Goal: Task Accomplishment & Management: Complete application form

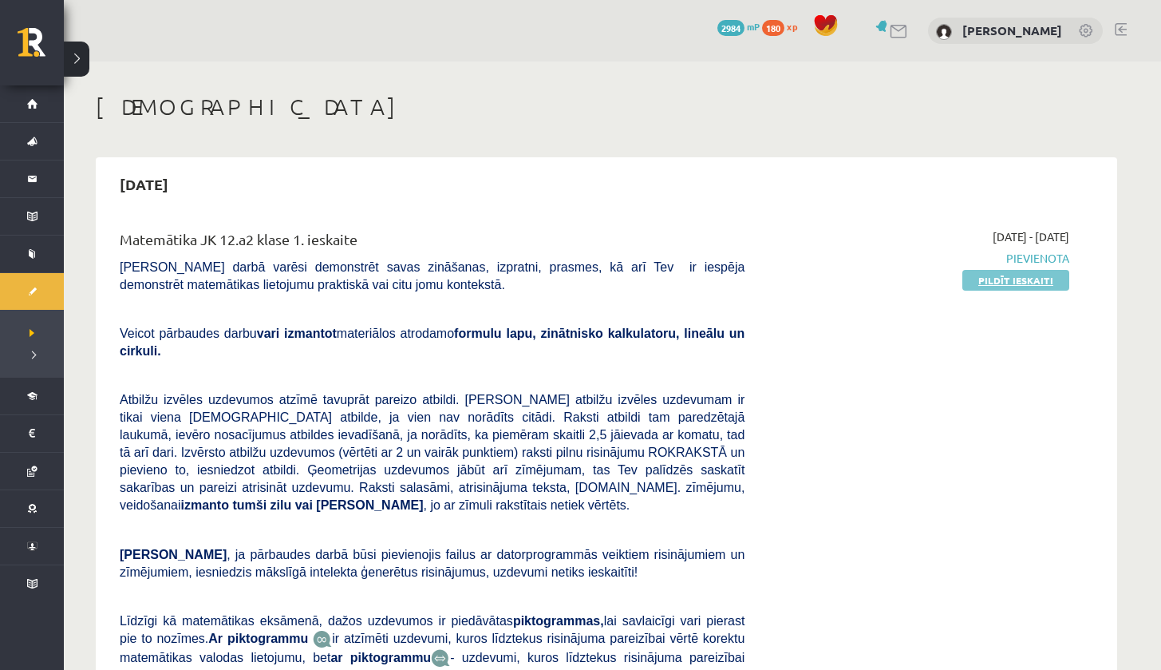
click at [1001, 282] on link "Pildīt ieskaiti" at bounding box center [1016, 280] width 107 height 21
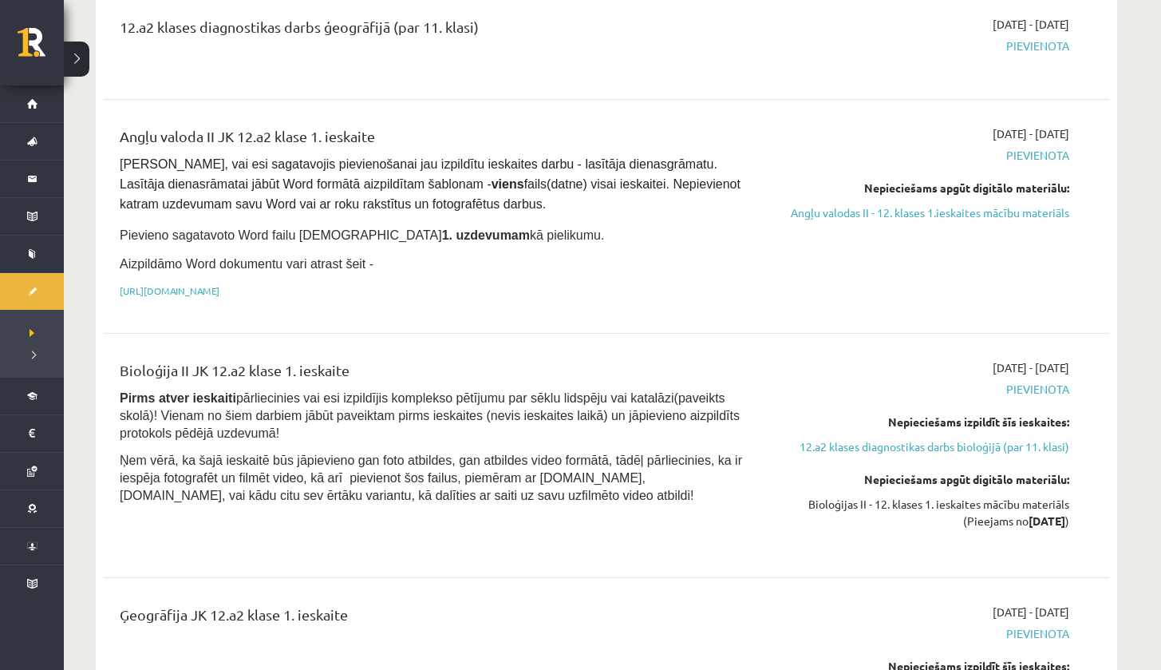
scroll to position [1026, 0]
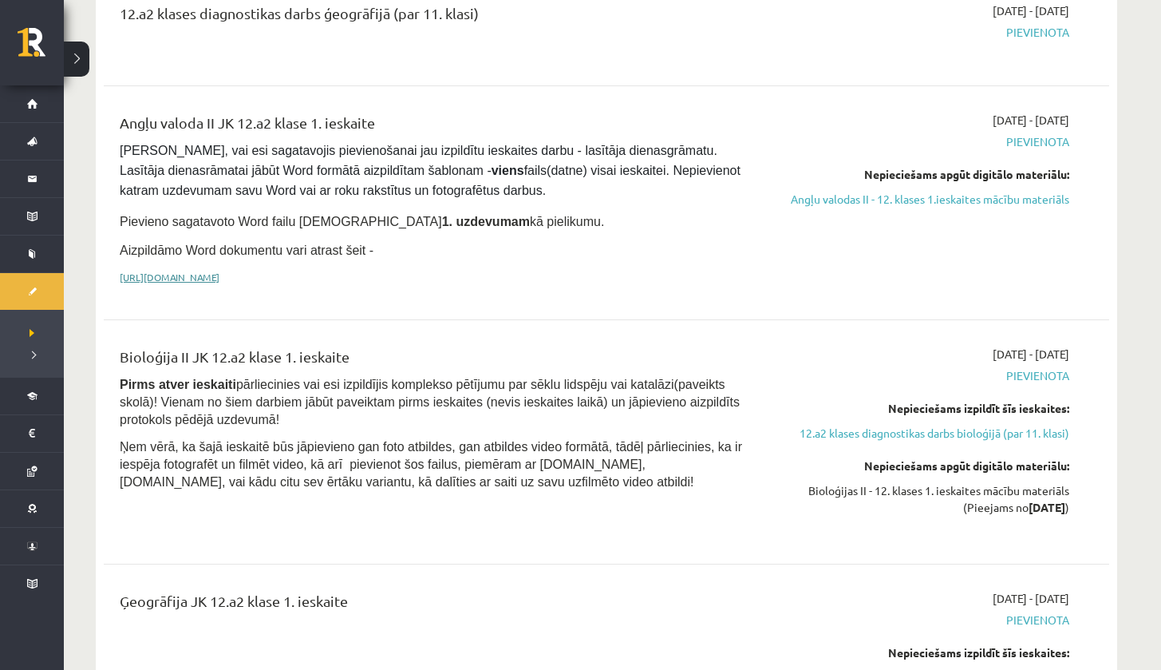
click at [220, 271] on link "[URL][DOMAIN_NAME]" at bounding box center [170, 277] width 100 height 13
click at [1026, 191] on link "Angļu valodas II - 12. klases 1.ieskaites mācību materiāls" at bounding box center [919, 199] width 301 height 17
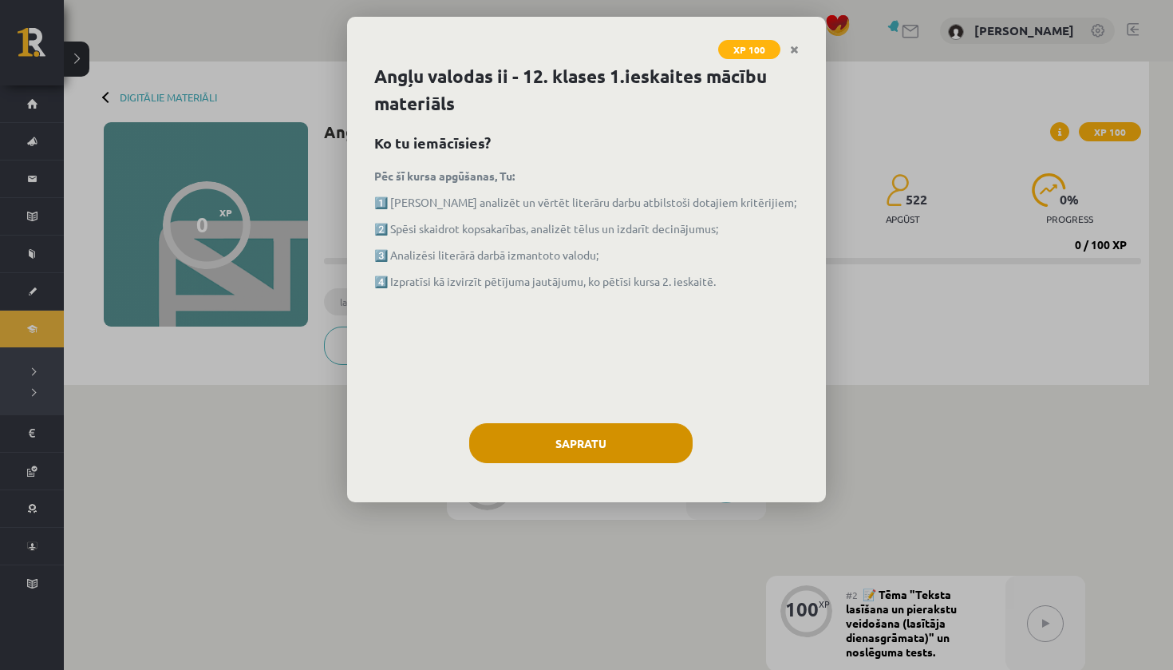
click at [572, 438] on button "Sapratu" at bounding box center [580, 443] width 223 height 40
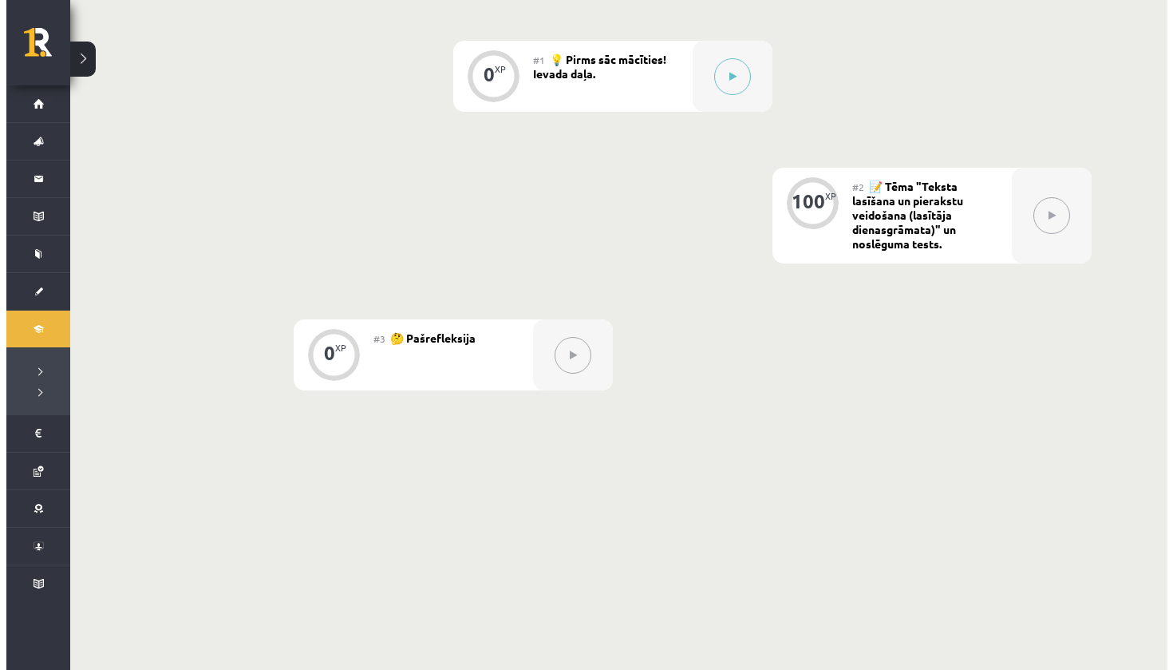
scroll to position [350, 0]
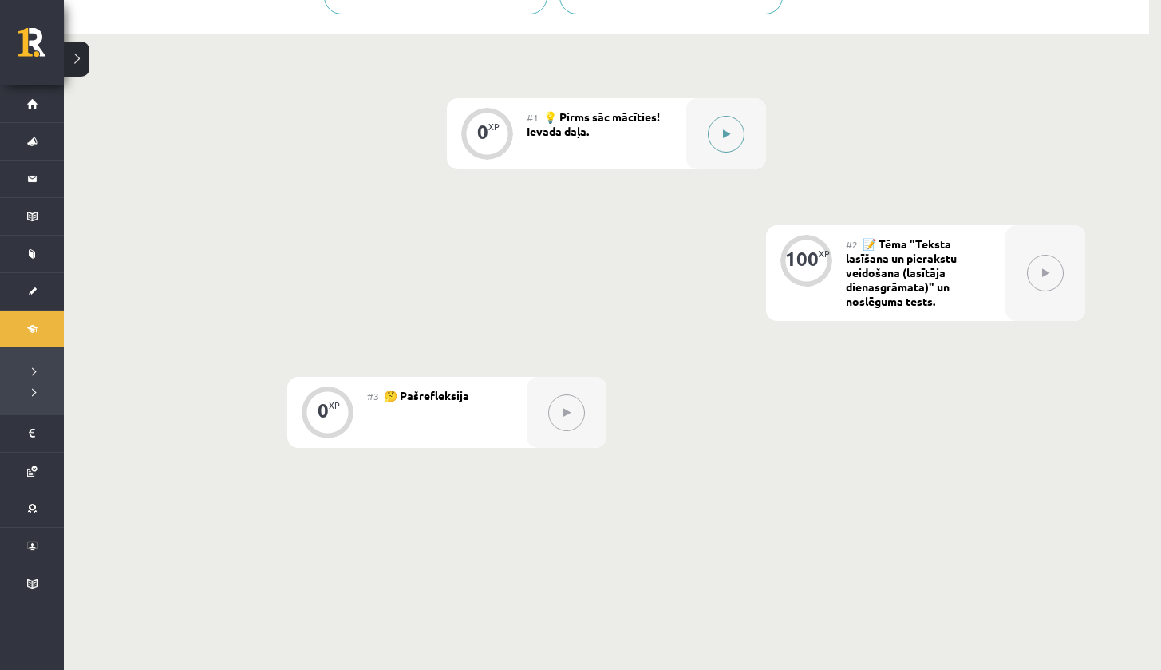
click at [730, 130] on button at bounding box center [726, 134] width 37 height 37
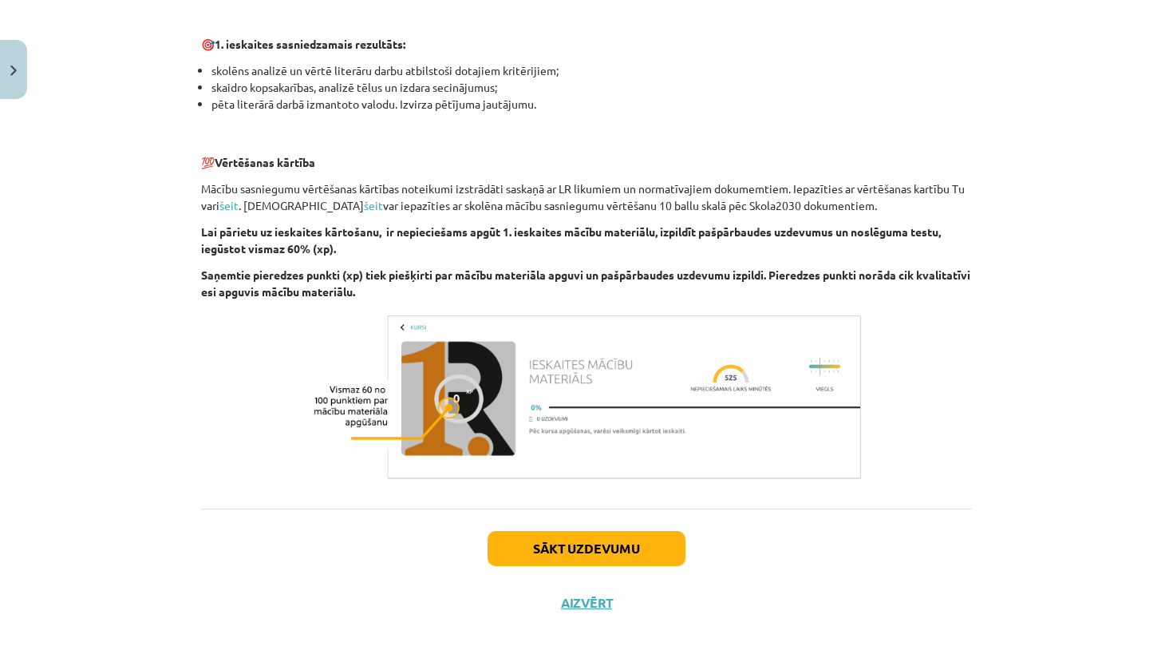
scroll to position [1014, 0]
click at [611, 544] on button "Sākt uzdevumu" at bounding box center [587, 548] width 198 height 35
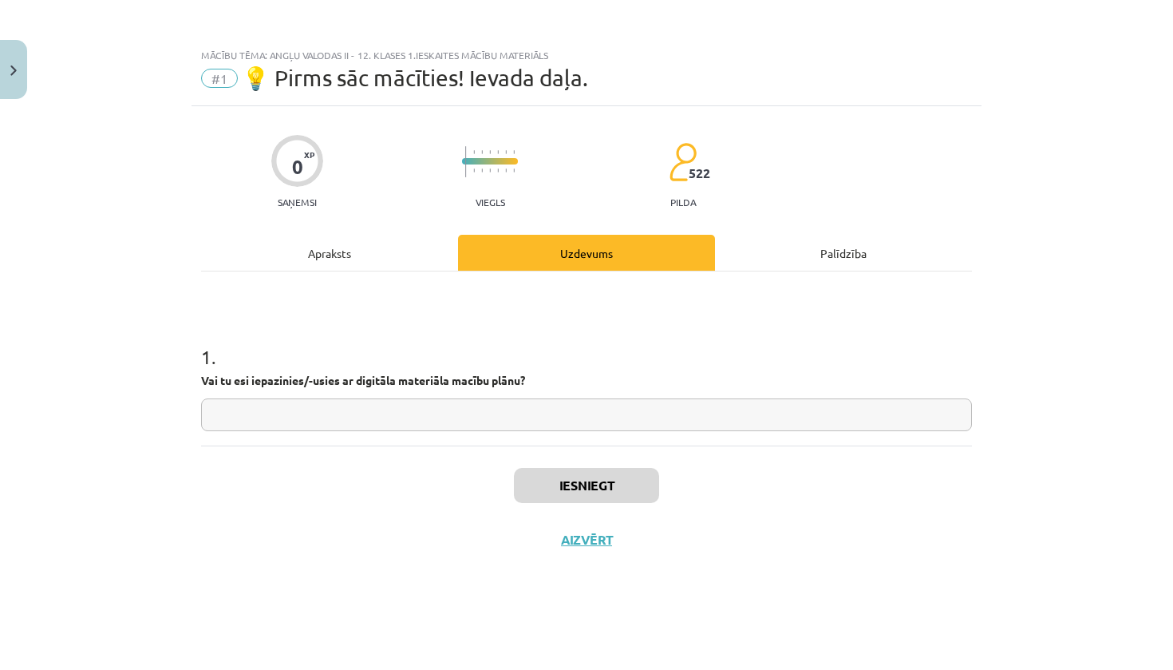
click at [396, 420] on input "text" at bounding box center [586, 414] width 771 height 33
type input "**"
click at [561, 495] on button "Iesniegt" at bounding box center [586, 485] width 145 height 35
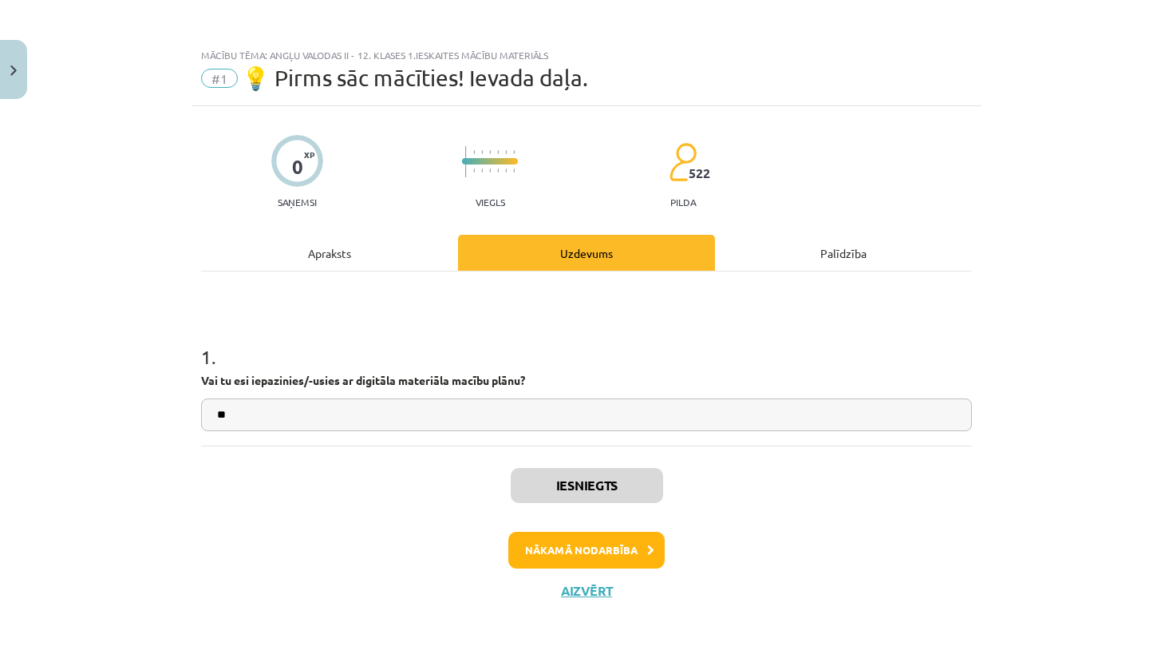
click at [584, 567] on button "Nākamā nodarbība" at bounding box center [586, 550] width 156 height 37
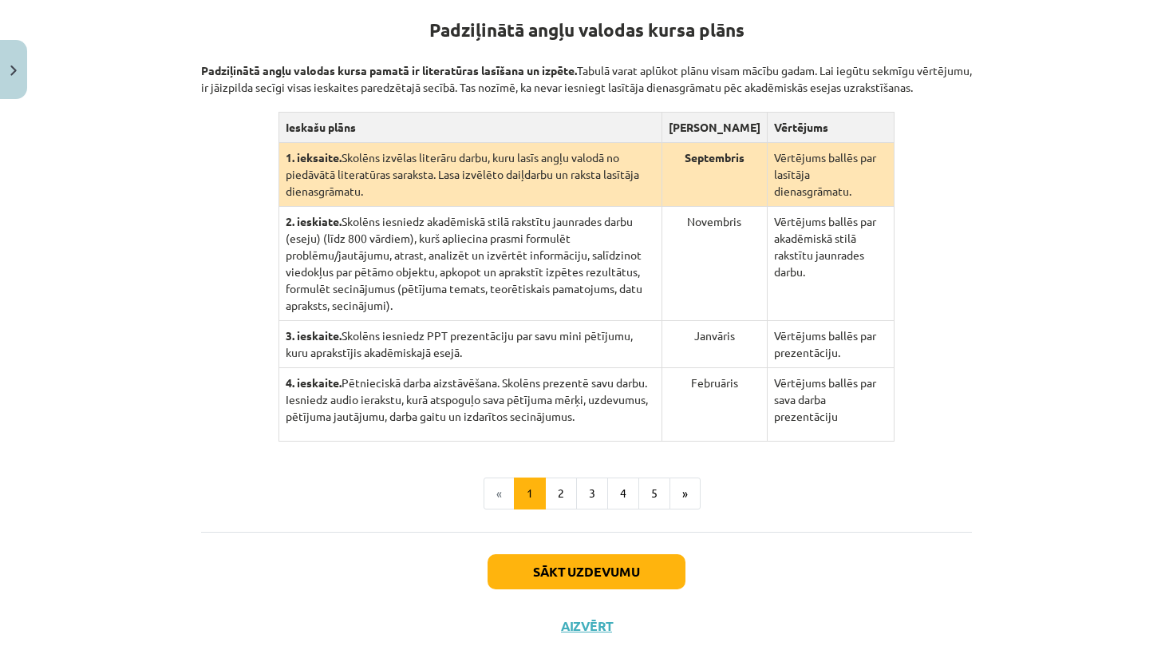
scroll to position [317, 0]
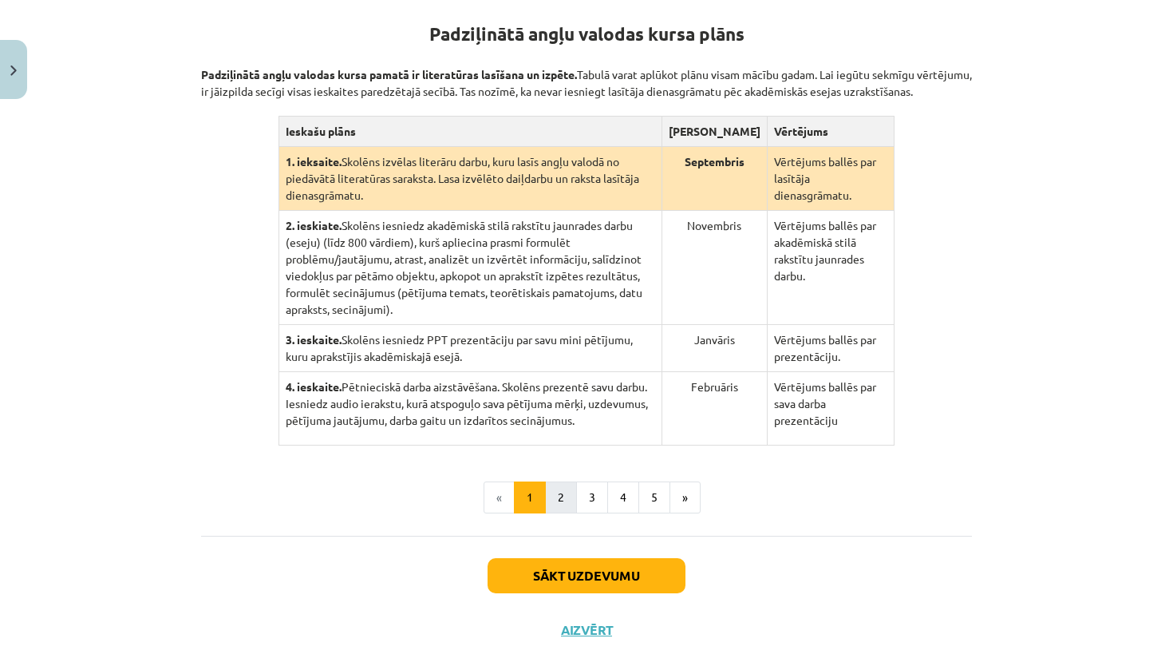
click at [556, 513] on button "2" at bounding box center [561, 497] width 32 height 32
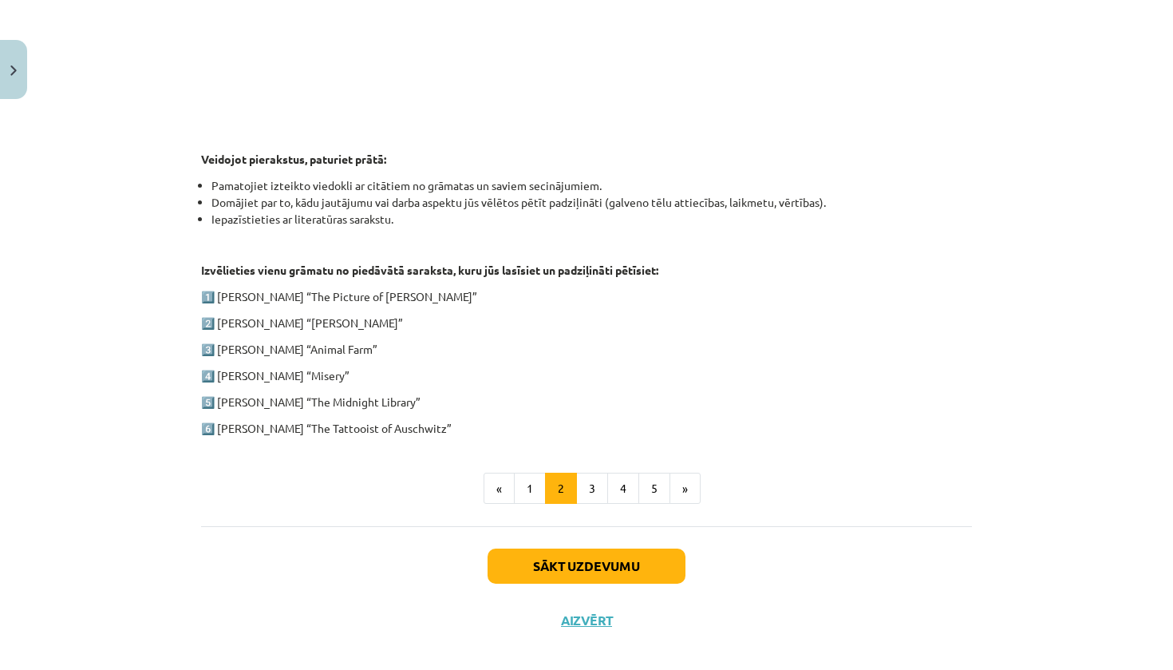
scroll to position [710, 0]
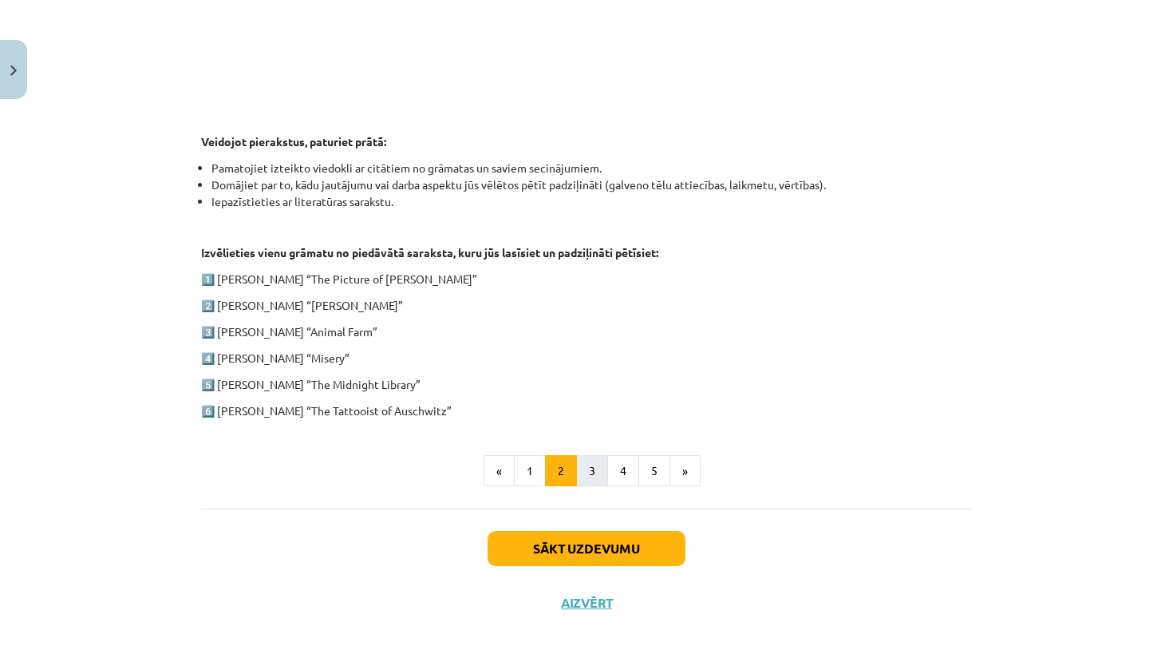
click at [579, 469] on button "3" at bounding box center [592, 471] width 32 height 32
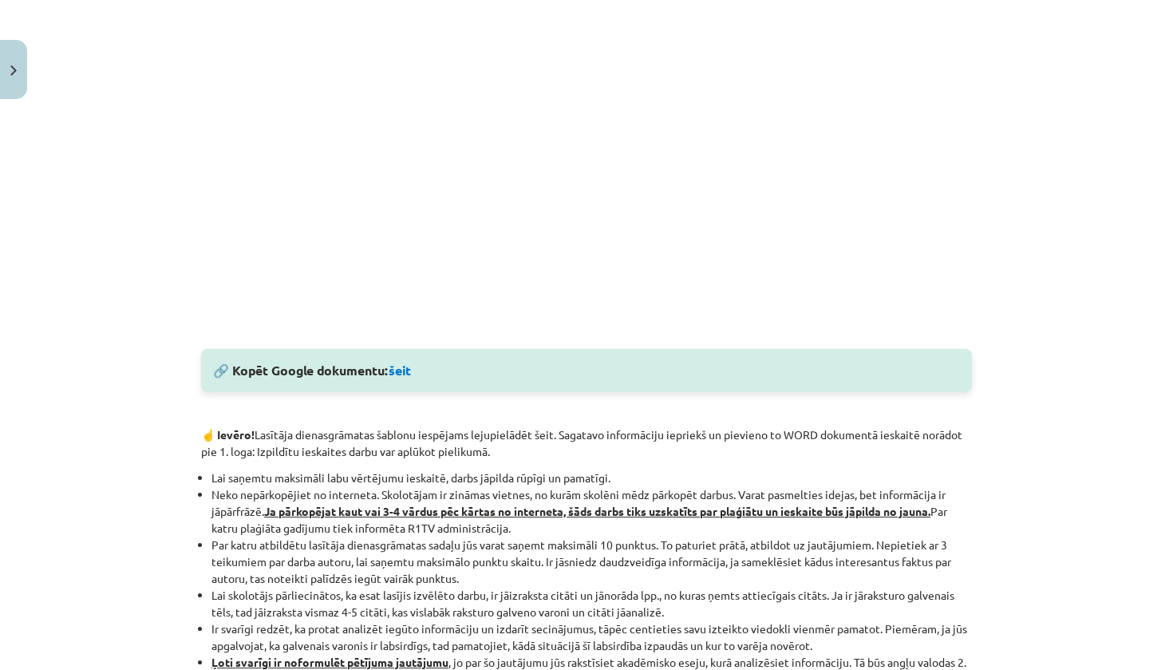
scroll to position [561, 0]
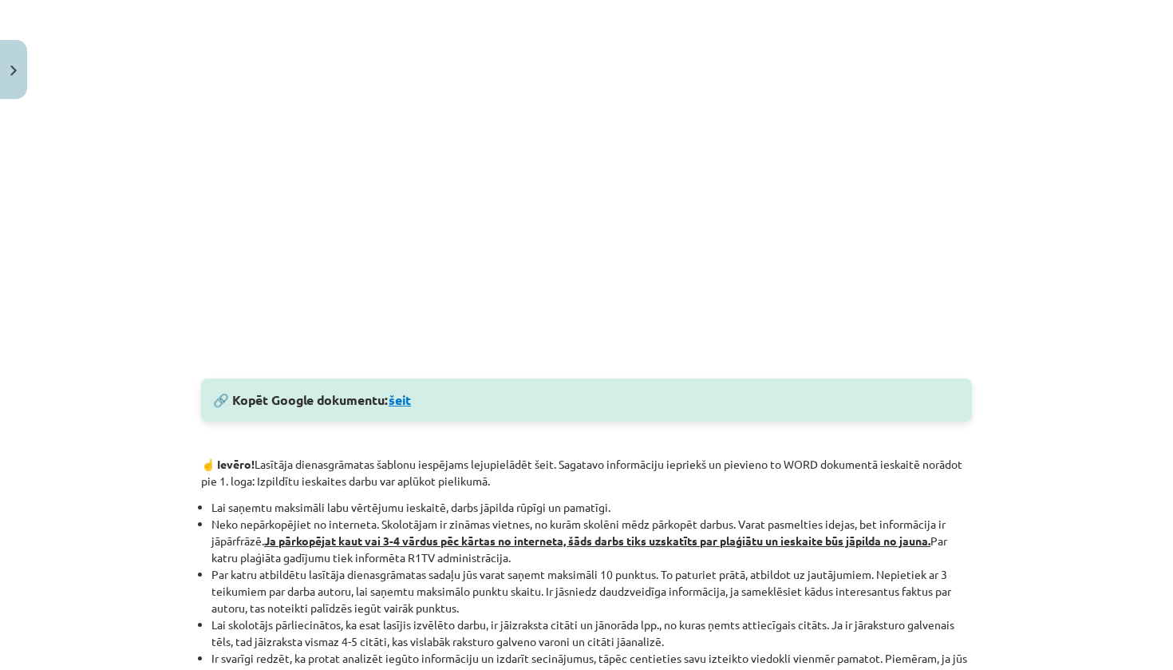
click at [395, 398] on link "šeit" at bounding box center [400, 399] width 22 height 17
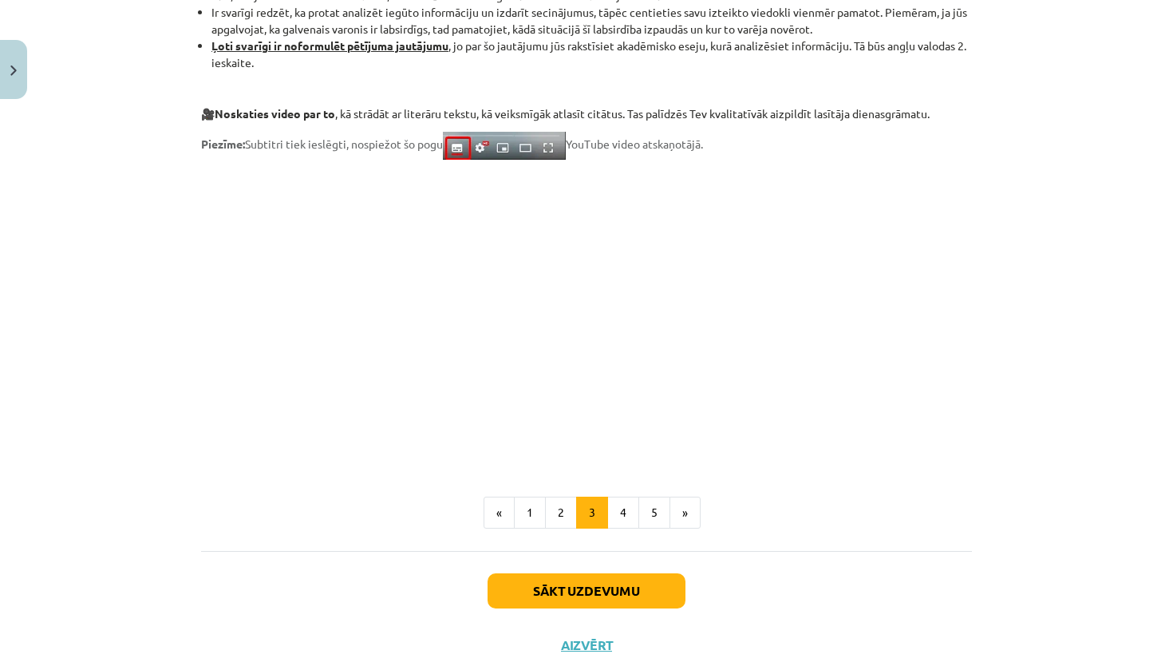
scroll to position [1204, 0]
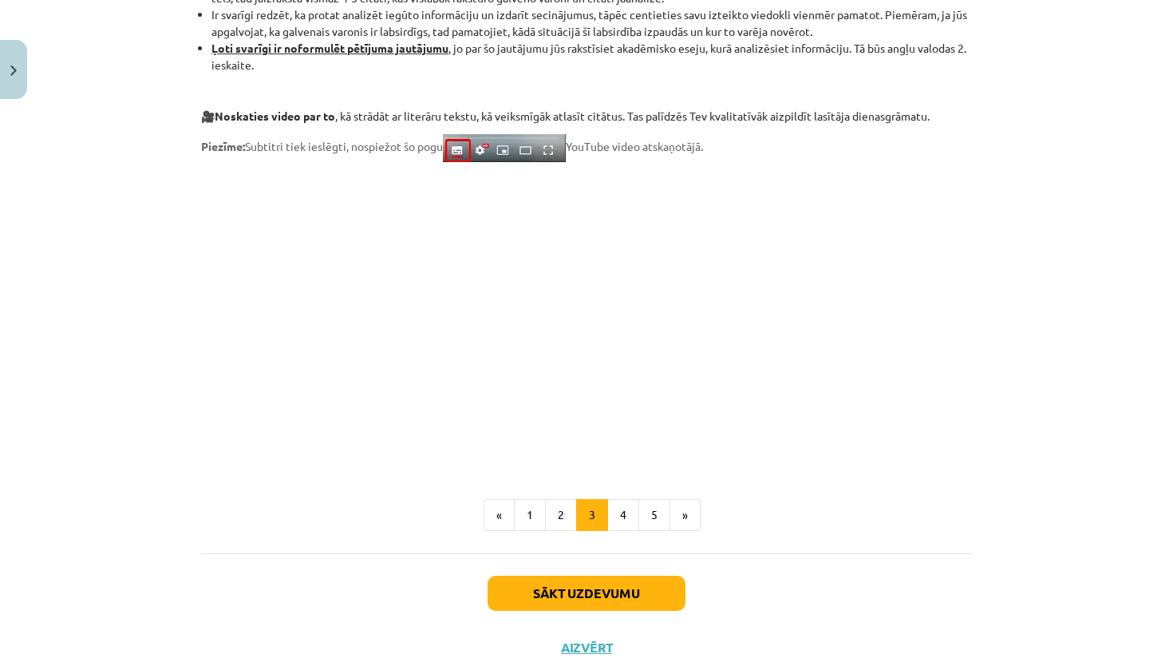
click at [619, 508] on button "4" at bounding box center [623, 515] width 32 height 32
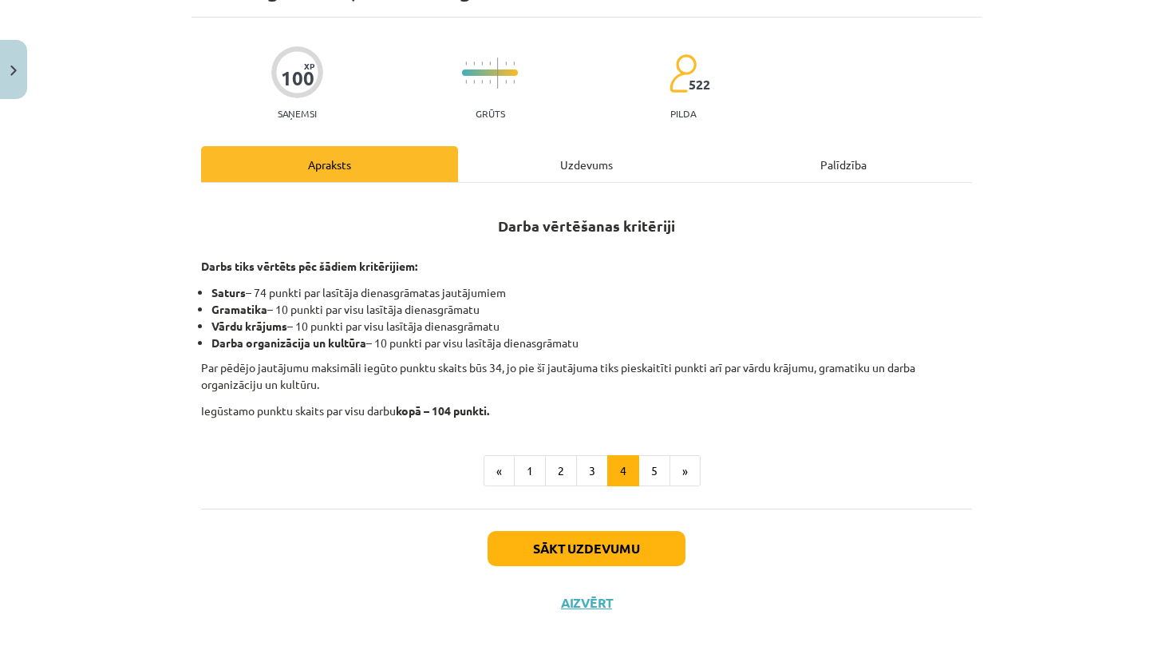
scroll to position [116, 0]
click at [649, 466] on button "5" at bounding box center [655, 471] width 32 height 32
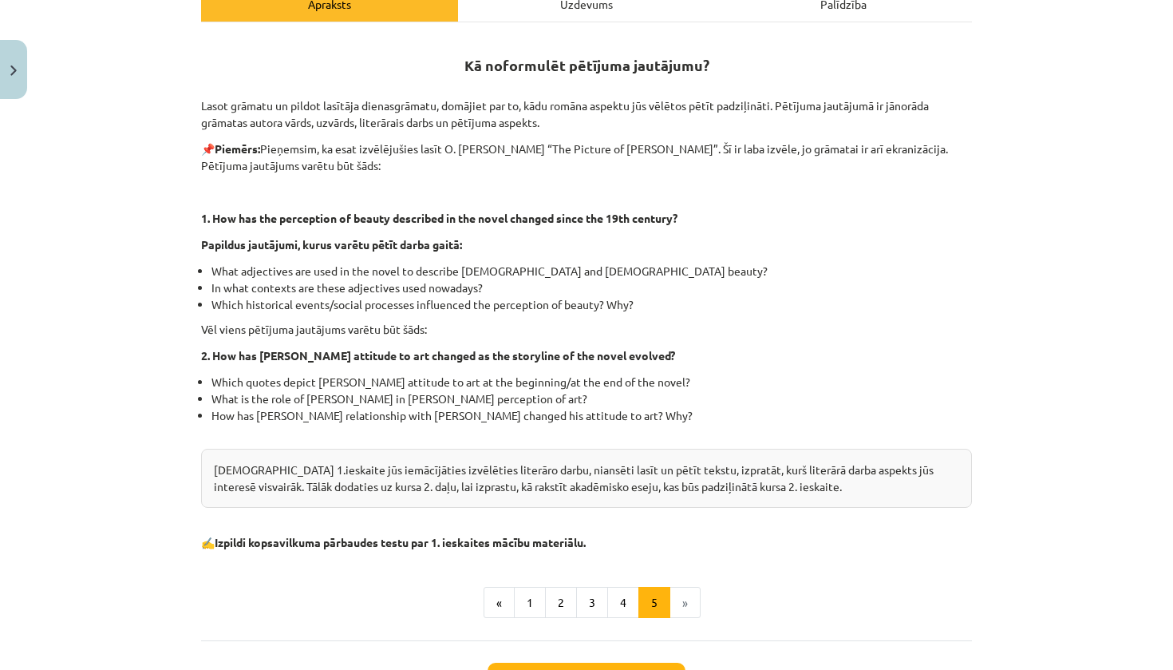
scroll to position [277, 0]
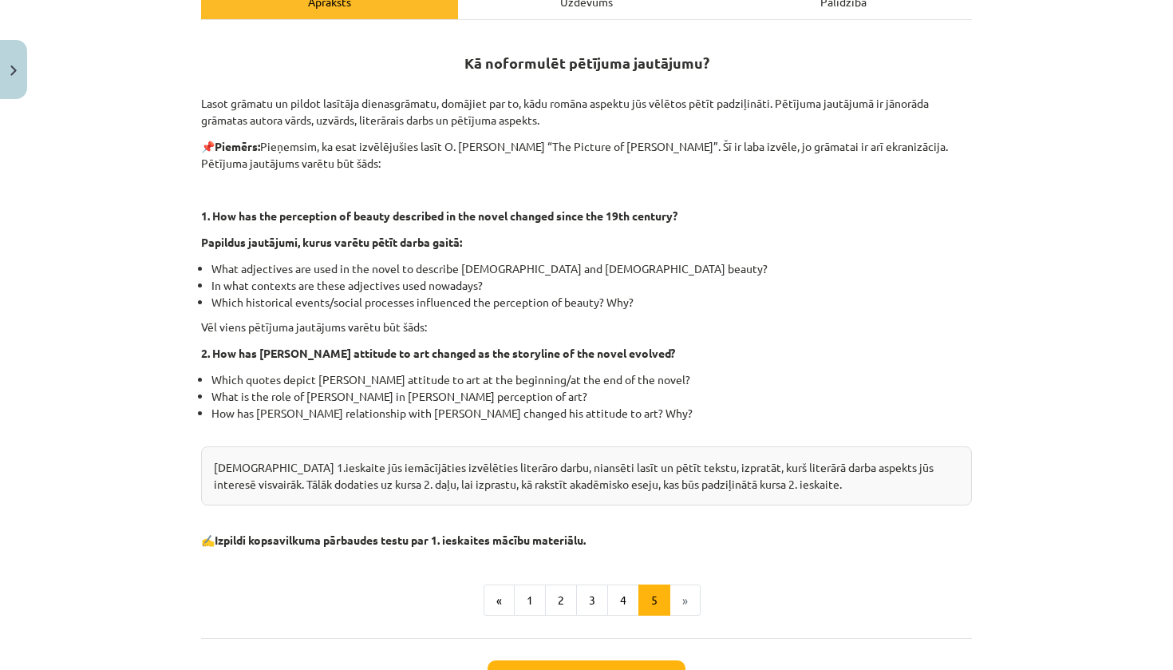
click at [678, 599] on li "»" at bounding box center [685, 600] width 30 height 32
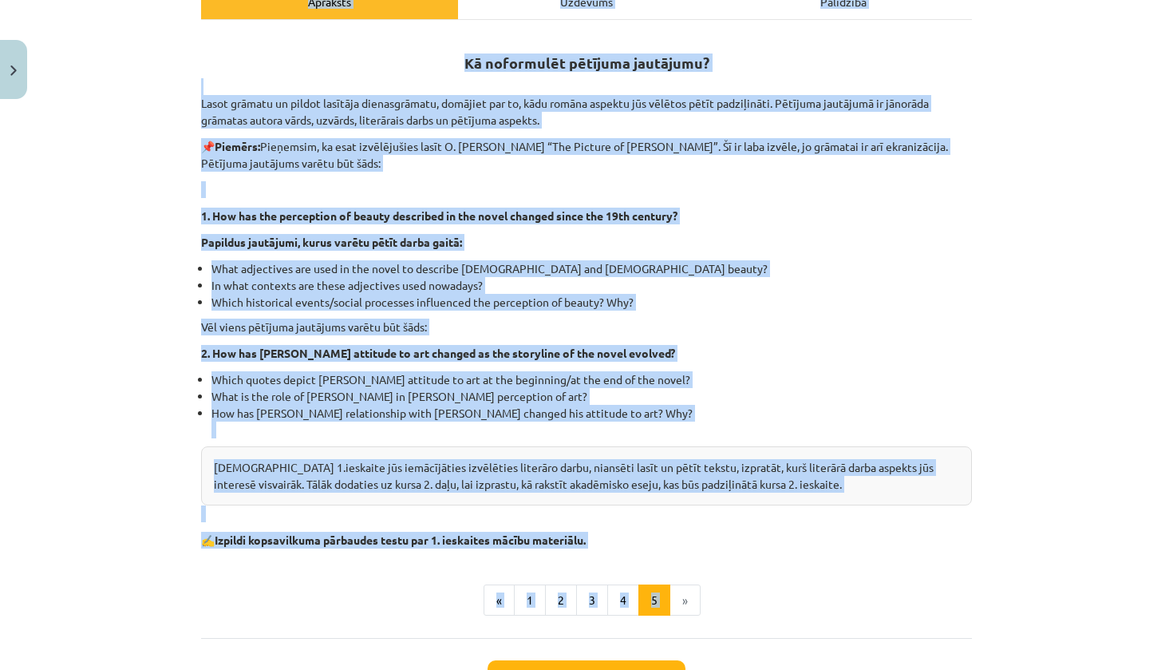
drag, startPoint x: 678, startPoint y: 599, endPoint x: 1173, endPoint y: 215, distance: 626.3
click at [1173, 216] on div "Mācību tēma: Angļu valodas ii - 12. klases 1.ieskaites mācību materiāls #2 📝 Tē…" at bounding box center [586, 335] width 1173 height 670
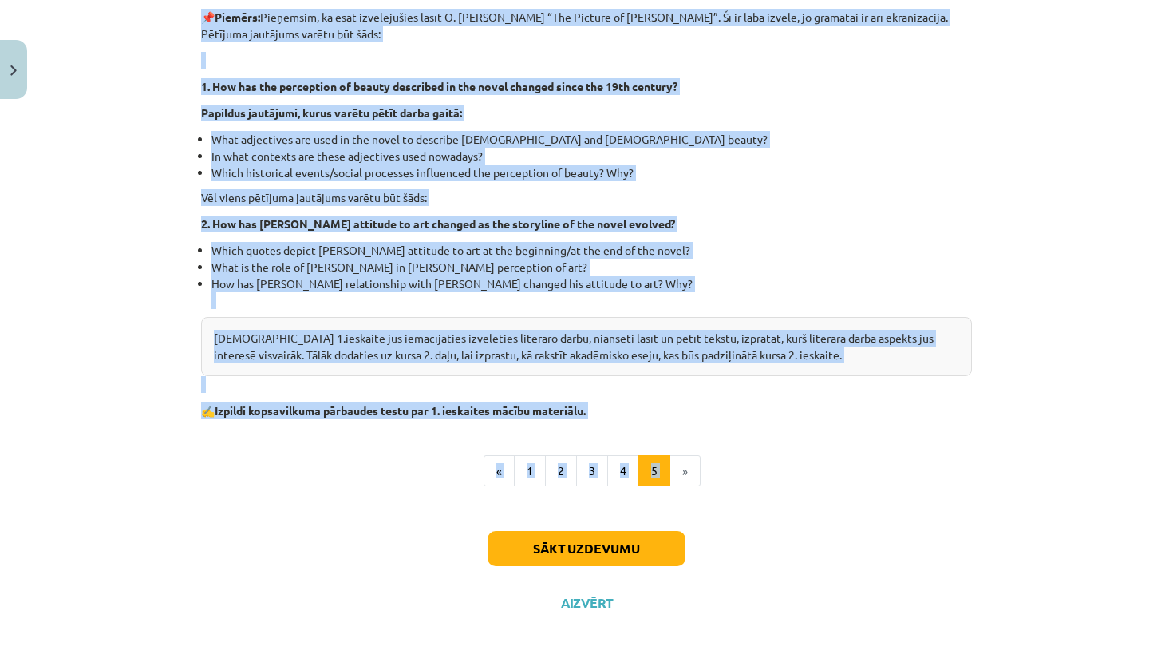
click at [607, 554] on button "Sākt uzdevumu" at bounding box center [587, 548] width 198 height 35
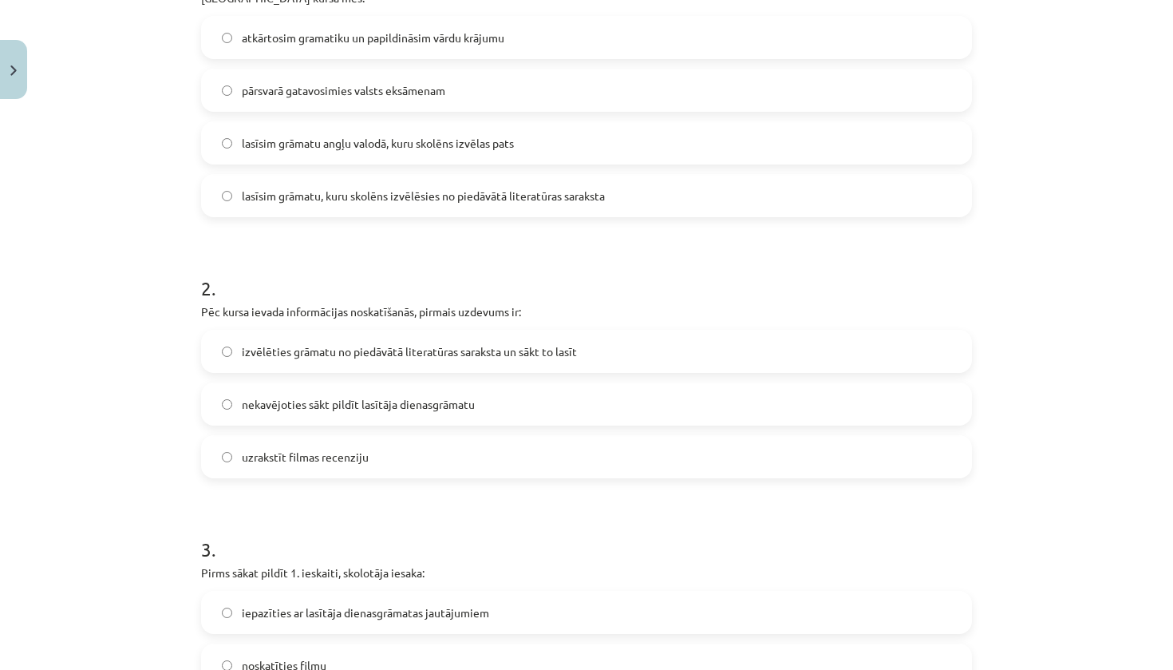
scroll to position [40, 0]
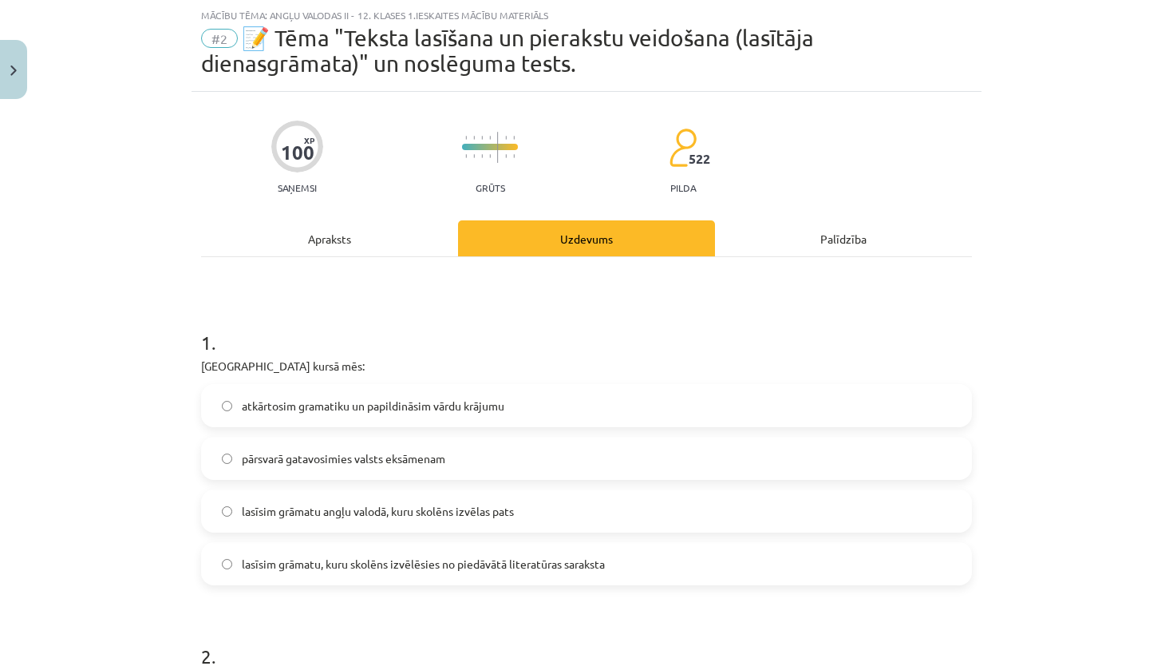
click at [1057, 293] on div "Mācību tēma: Angļu valodas ii - 12. klases 1.ieskaites mācību materiāls #2 📝 Tē…" at bounding box center [586, 335] width 1173 height 670
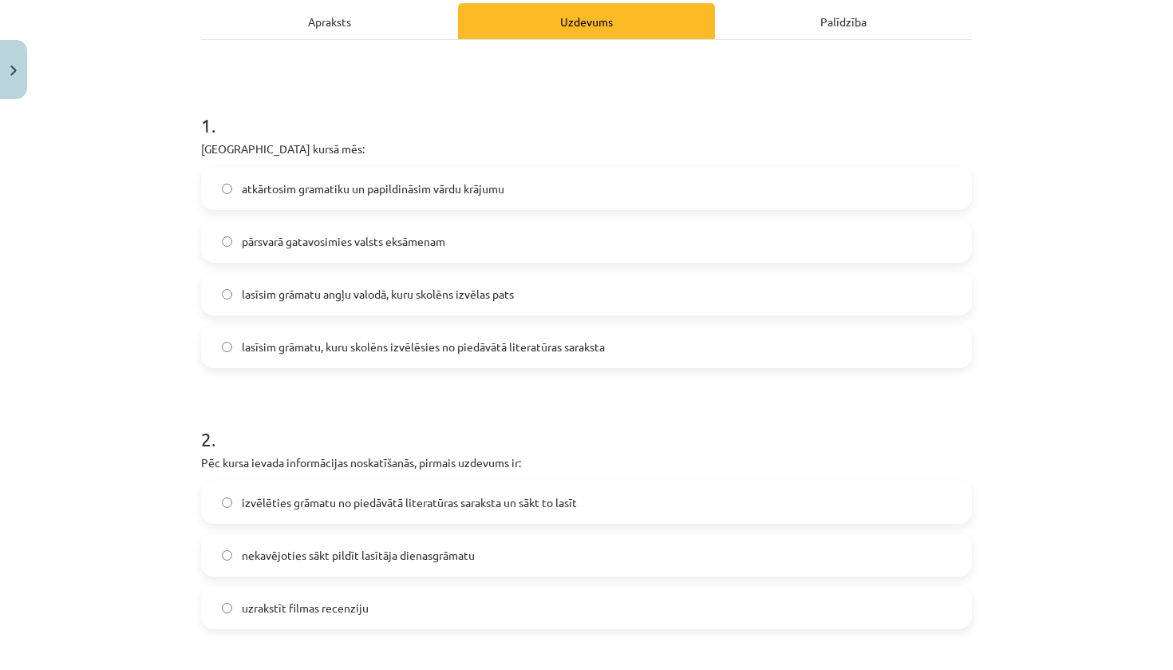
scroll to position [250, 0]
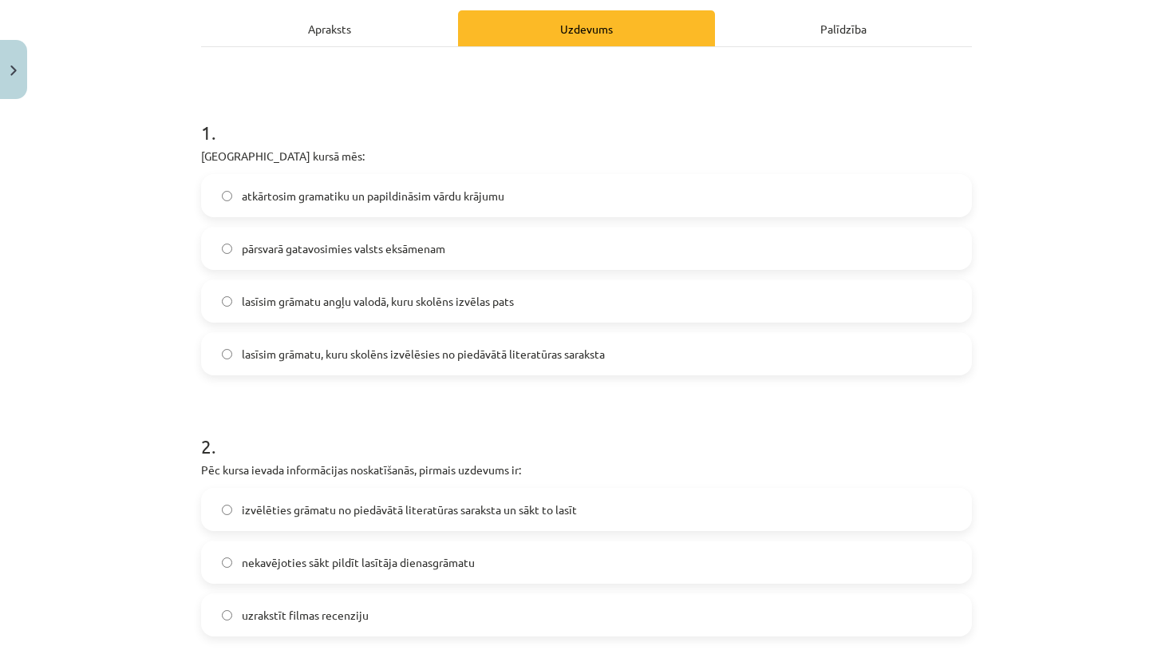
click at [442, 295] on span "lasīsim grāmatu angļu valodā, kuru skolēns izvēlas pats" at bounding box center [378, 301] width 272 height 17
click at [444, 349] on span "lasīsim grāmatu, kuru skolēns izvēlēsies no piedāvātā literatūras saraksta" at bounding box center [423, 354] width 363 height 17
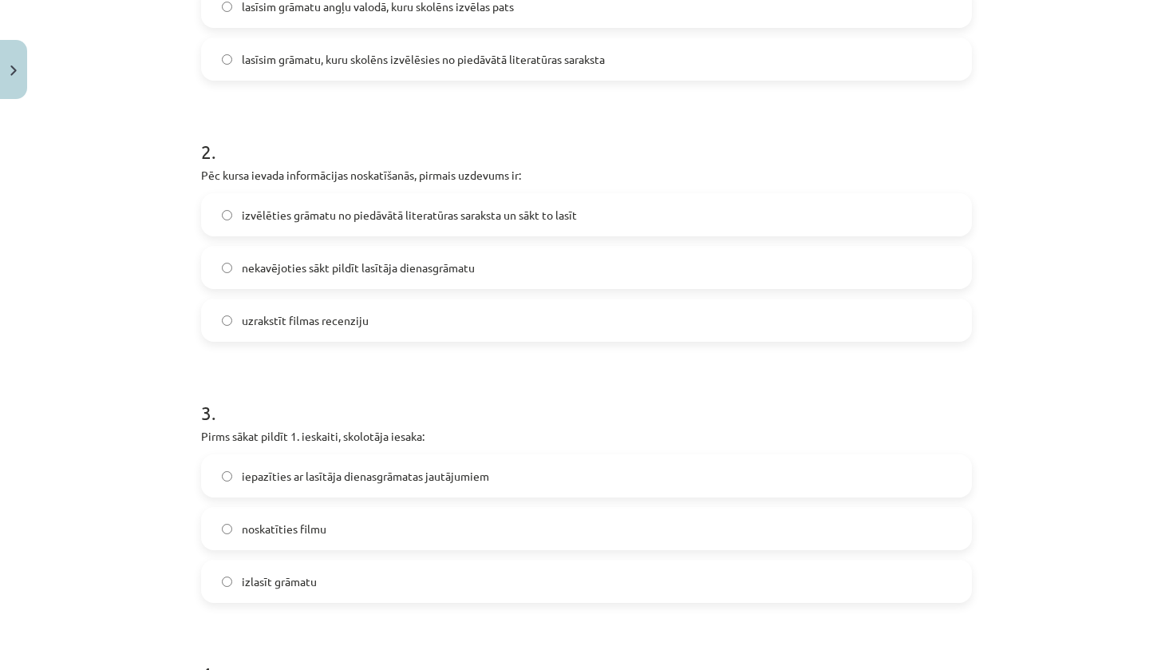
scroll to position [559, 0]
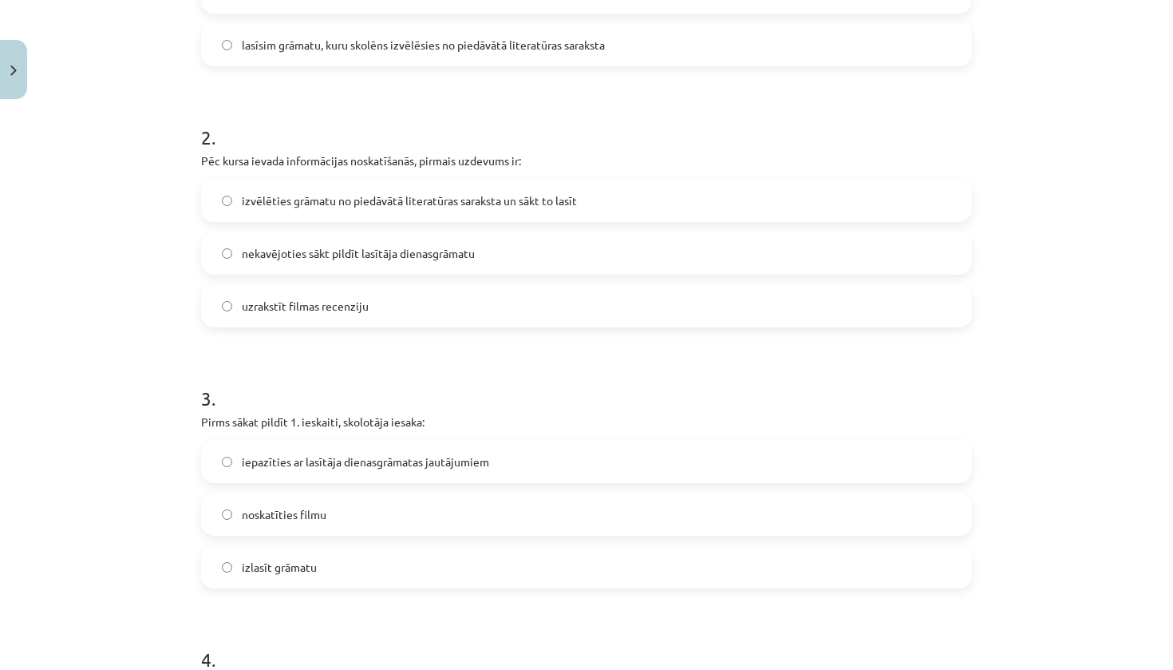
click at [496, 202] on span "izvēlēties grāmatu no piedāvātā literatūras saraksta un sākt to lasīt" at bounding box center [409, 200] width 335 height 17
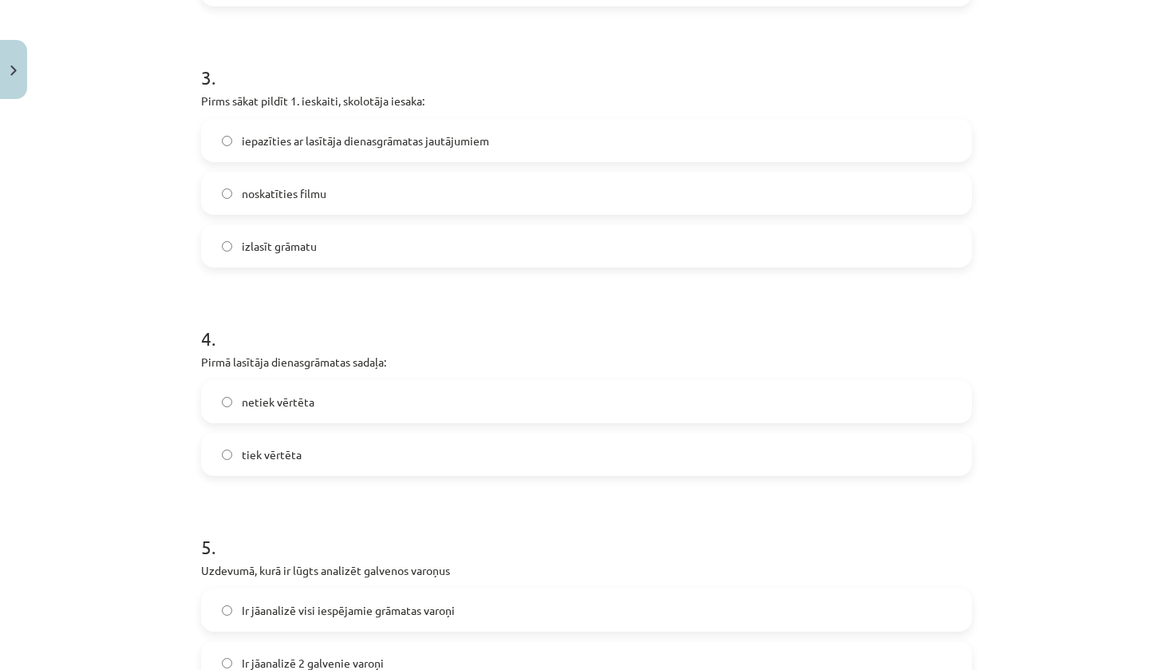
scroll to position [876, 0]
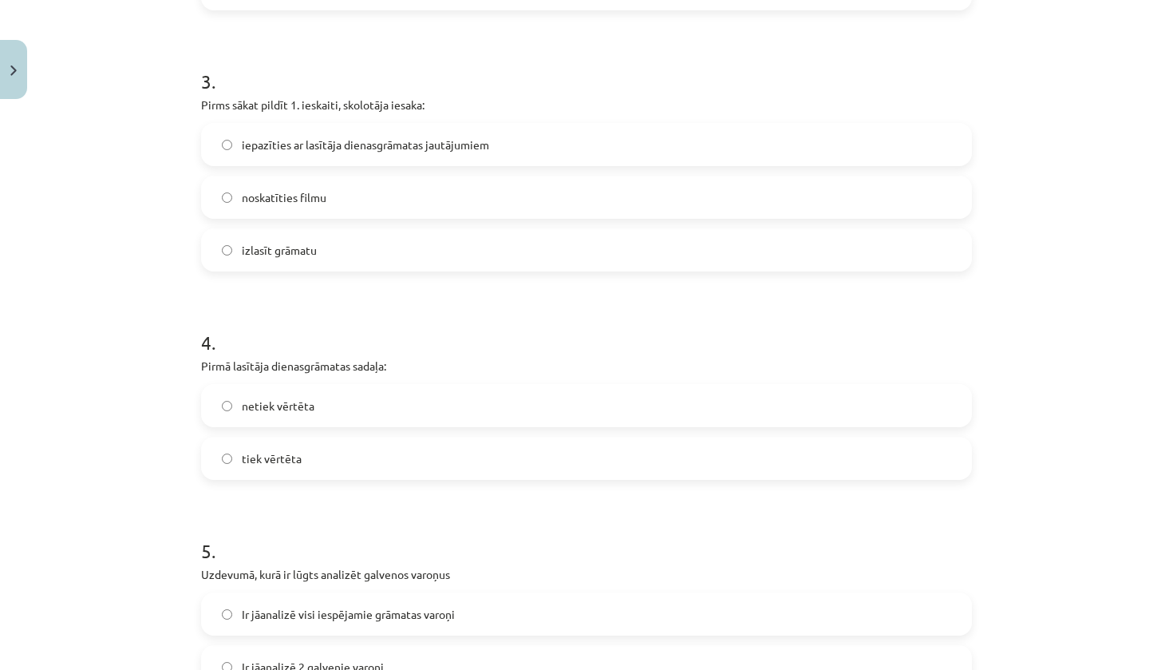
click at [270, 249] on span "izlasīt grāmatu" at bounding box center [279, 250] width 75 height 17
click at [283, 152] on span "iepazīties ar lasītāja dienasgrāmatas jautājumiem" at bounding box center [365, 144] width 247 height 17
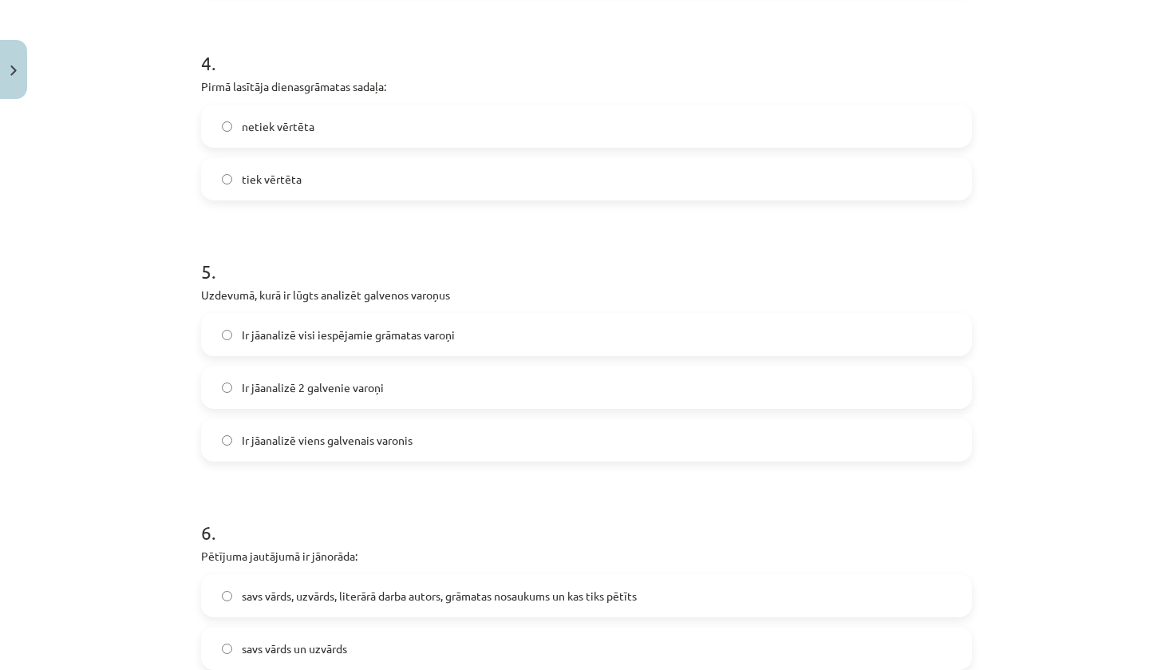
scroll to position [1159, 0]
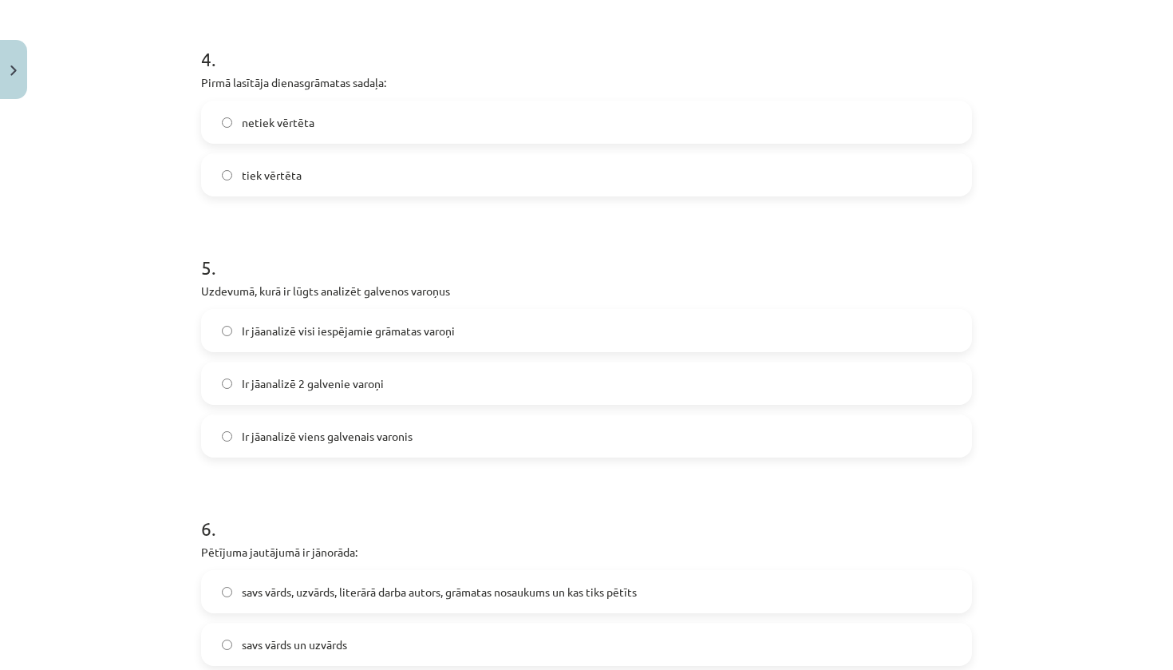
click at [275, 119] on span "netiek vērtēta" at bounding box center [278, 122] width 73 height 17
click at [368, 380] on span "Ir jāanalizē 2 galvenie varoņi" at bounding box center [313, 383] width 142 height 17
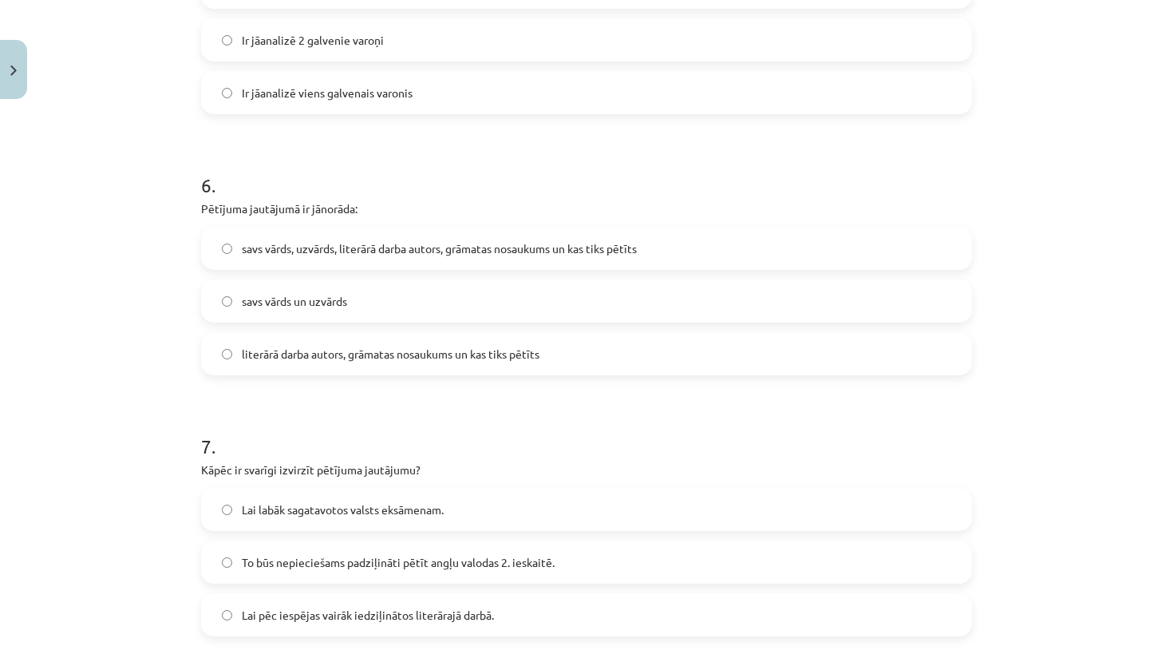
scroll to position [1517, 0]
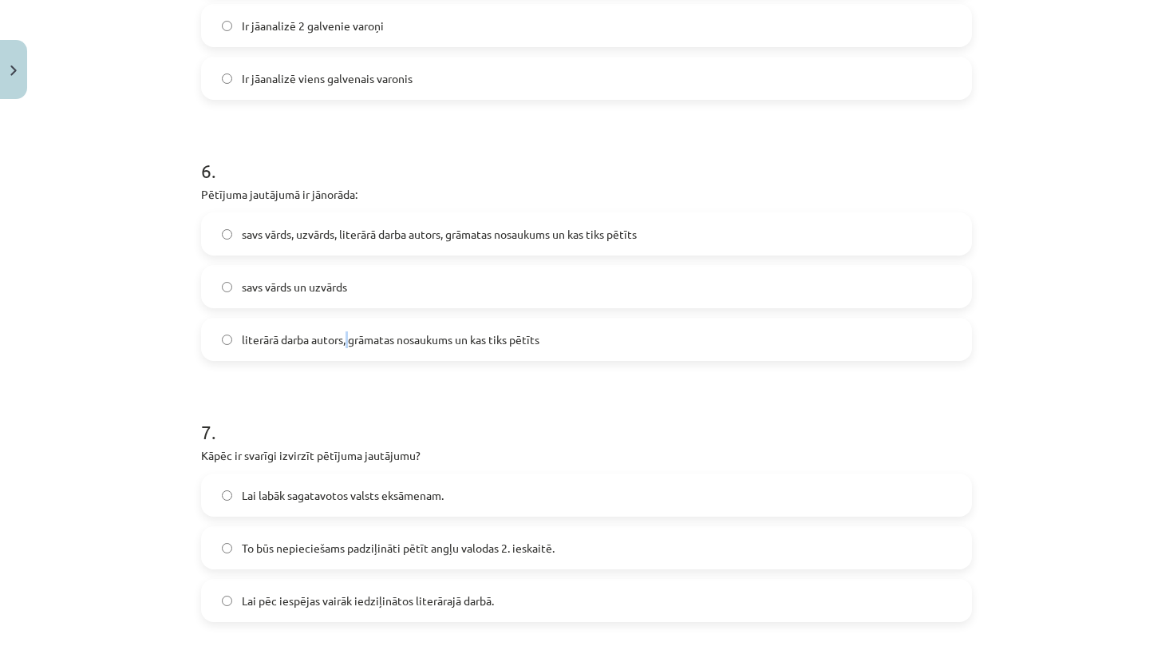
click at [344, 339] on span "literārā darba autors, grāmatas nosaukums un kas tiks pētīts" at bounding box center [391, 339] width 298 height 17
click at [384, 362] on form "1 . Padziļinātajā kursā mēs: atkārtosim gramatiku un papildināsim vārdu krājumu…" at bounding box center [586, 124] width 771 height 2595
click at [444, 238] on span "savs vārds, uzvārds, literārā darba autors, grāmatas nosaukums un kas tiks pētī…" at bounding box center [439, 234] width 395 height 17
click at [383, 333] on span "literārā darba autors, grāmatas nosaukums un kas tiks pētīts" at bounding box center [391, 339] width 298 height 17
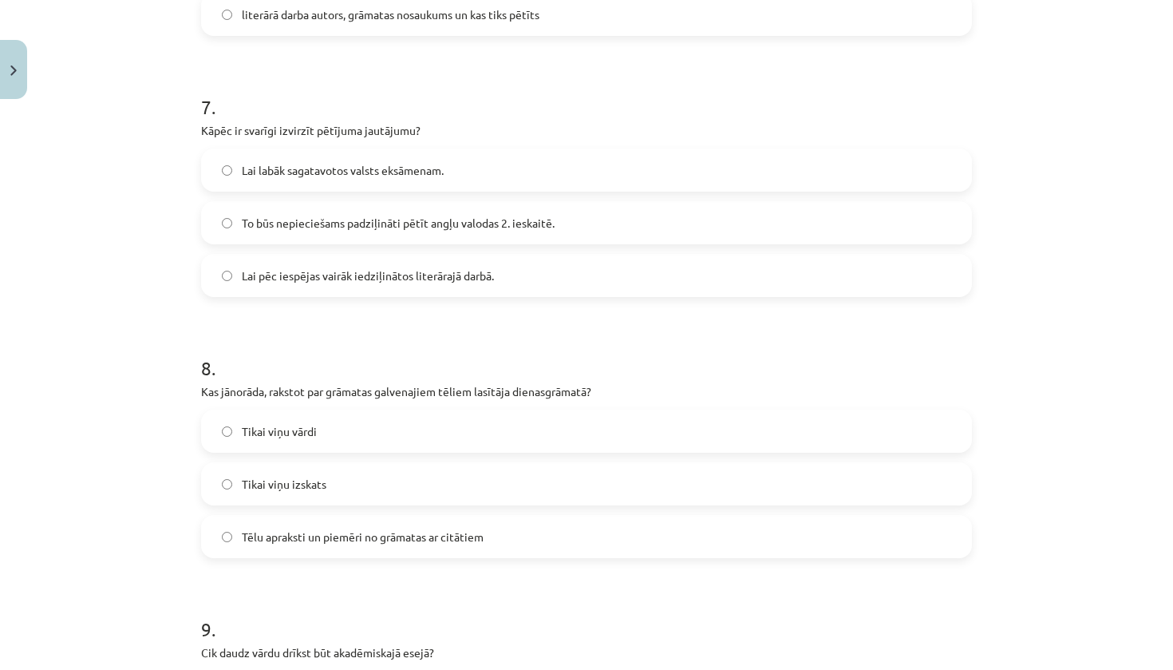
scroll to position [1860, 0]
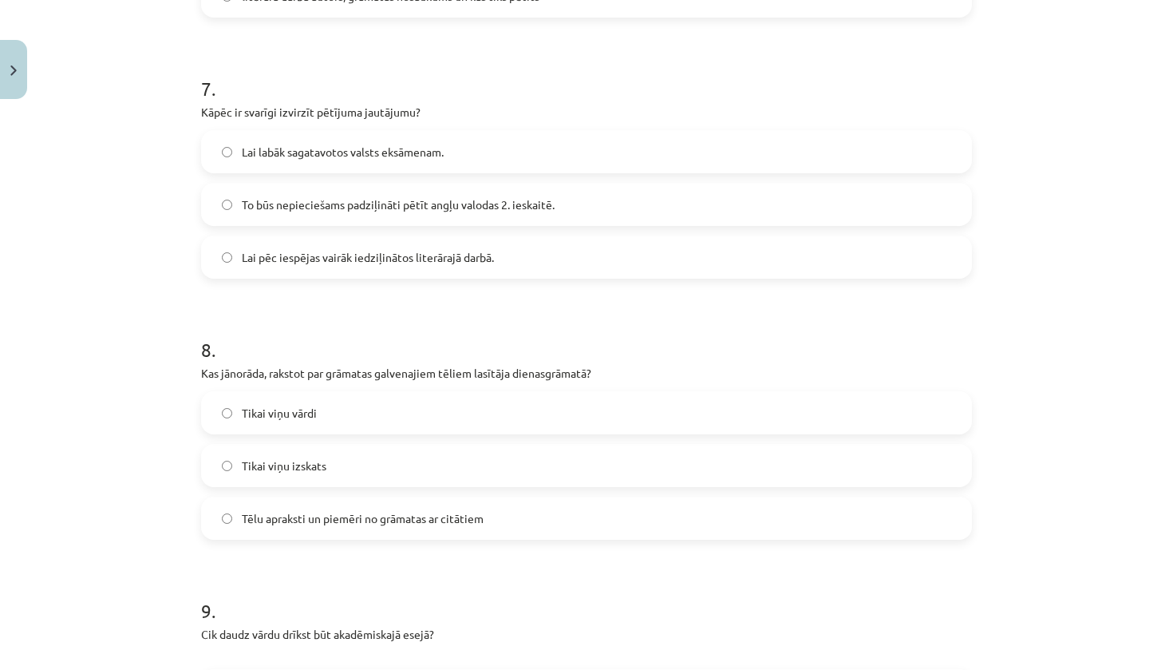
click at [394, 255] on span "Lai pēc iespējas vairāk iedziļinātos literārajā darbā." at bounding box center [368, 257] width 252 height 17
click at [551, 204] on label "To būs nepieciešams padziļināti pētīt angļu valodas 2. ieskaitē." at bounding box center [587, 204] width 768 height 40
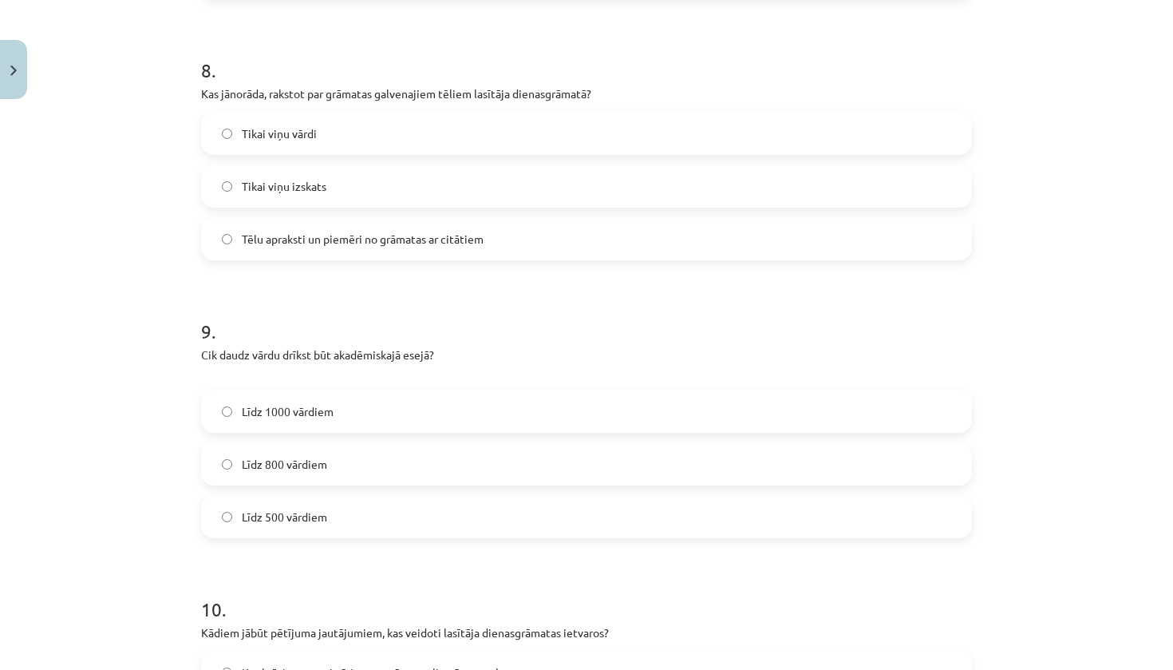
scroll to position [2143, 0]
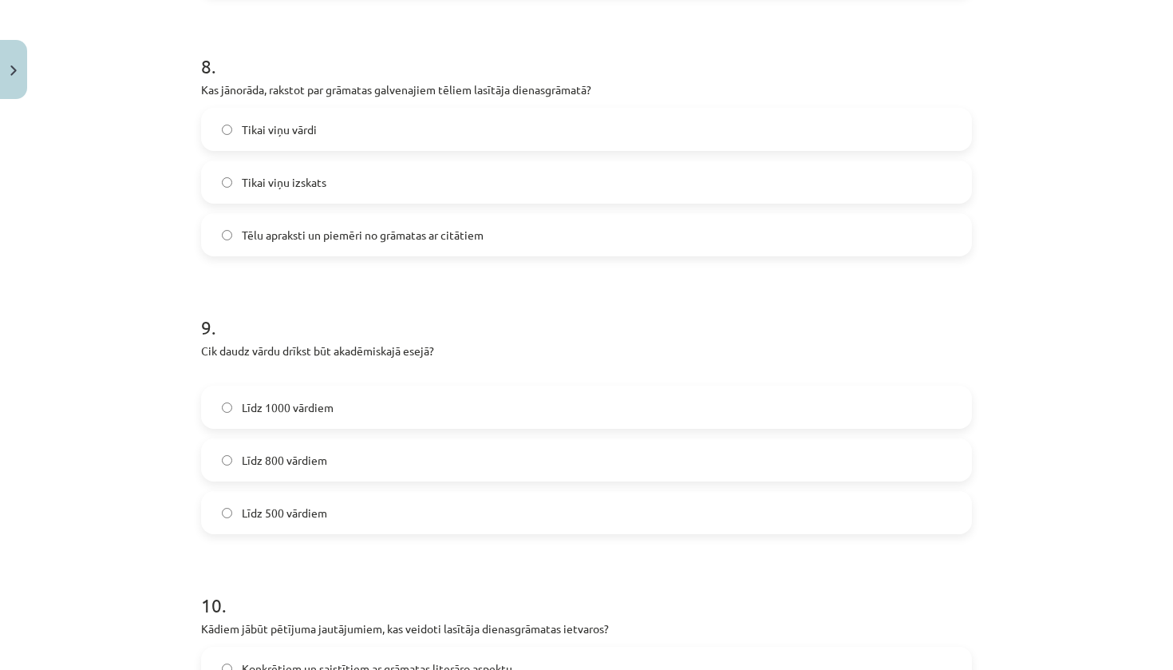
click at [347, 237] on span "Tēlu apraksti un piemēri no grāmatas ar citātiem" at bounding box center [363, 235] width 242 height 17
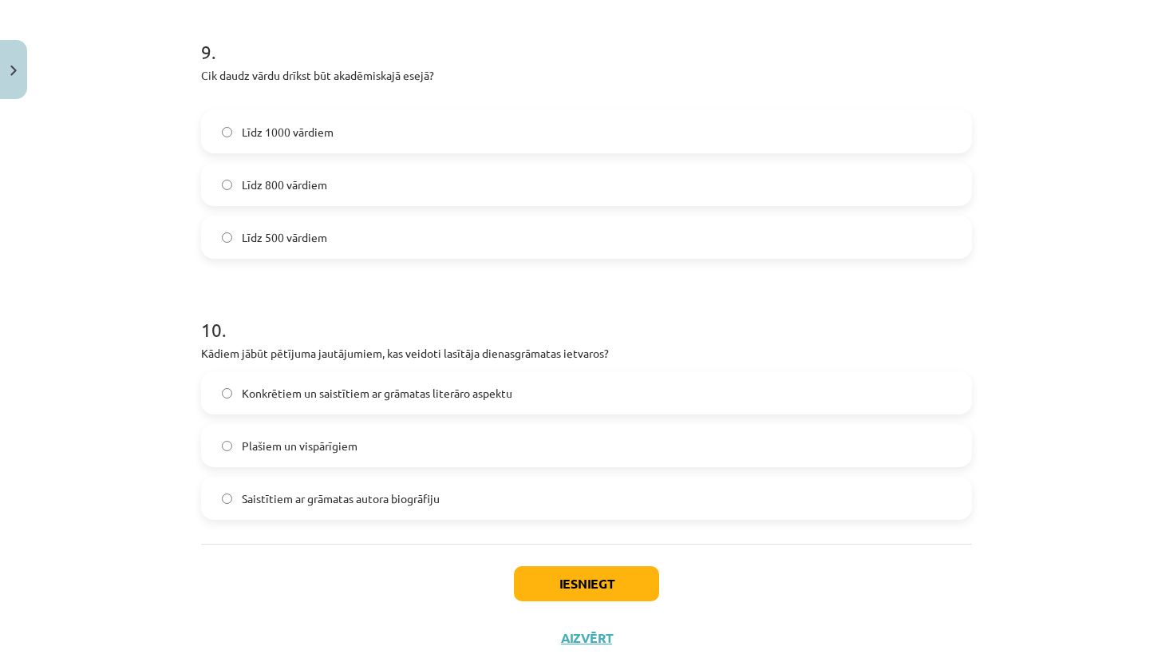
scroll to position [2411, 0]
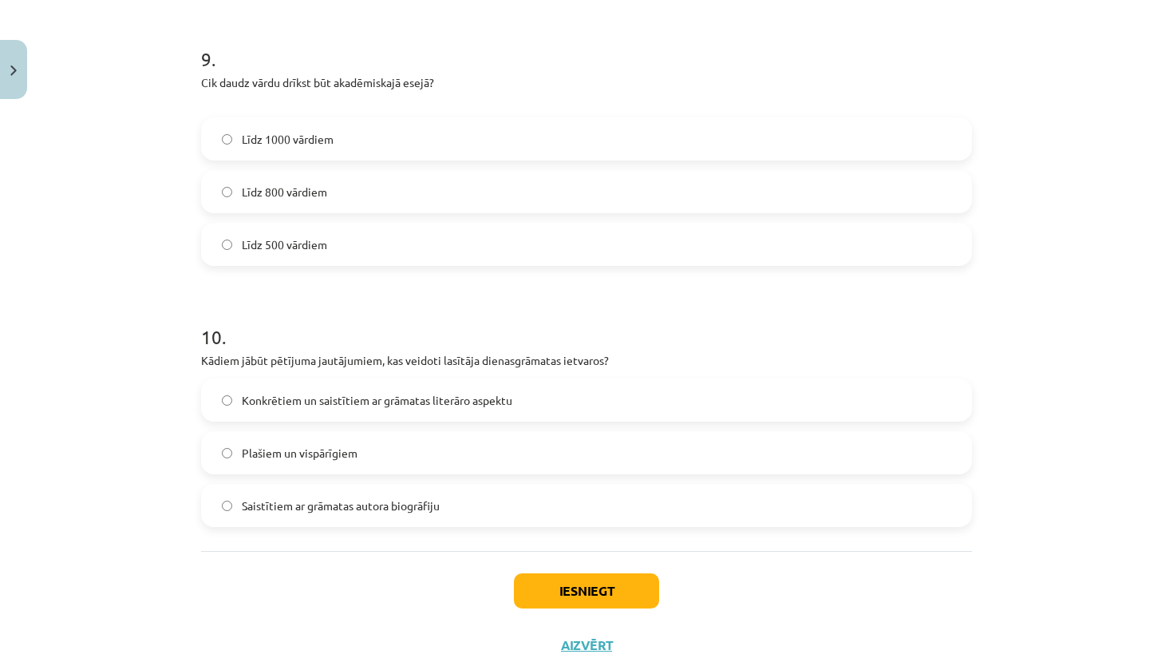
click at [428, 185] on label "Līdz 800 vārdiem" at bounding box center [587, 192] width 768 height 40
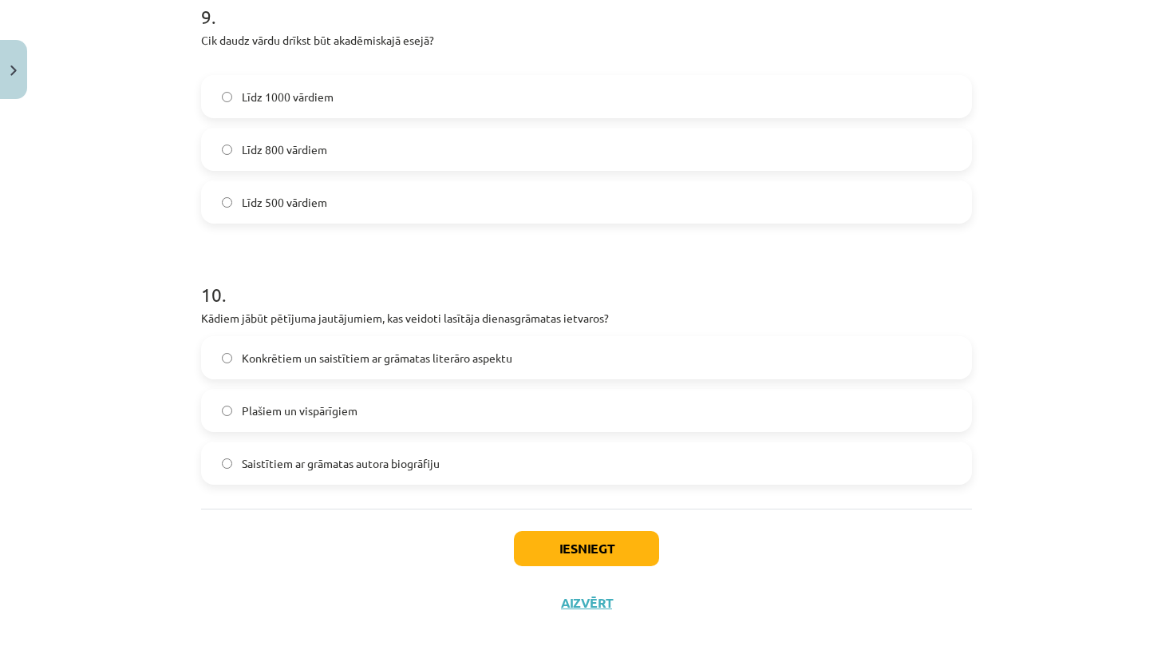
scroll to position [2456, 0]
click at [334, 402] on span "Plašiem un vispārīgiem" at bounding box center [300, 410] width 116 height 17
click at [546, 548] on button "Iesniegt" at bounding box center [586, 548] width 145 height 35
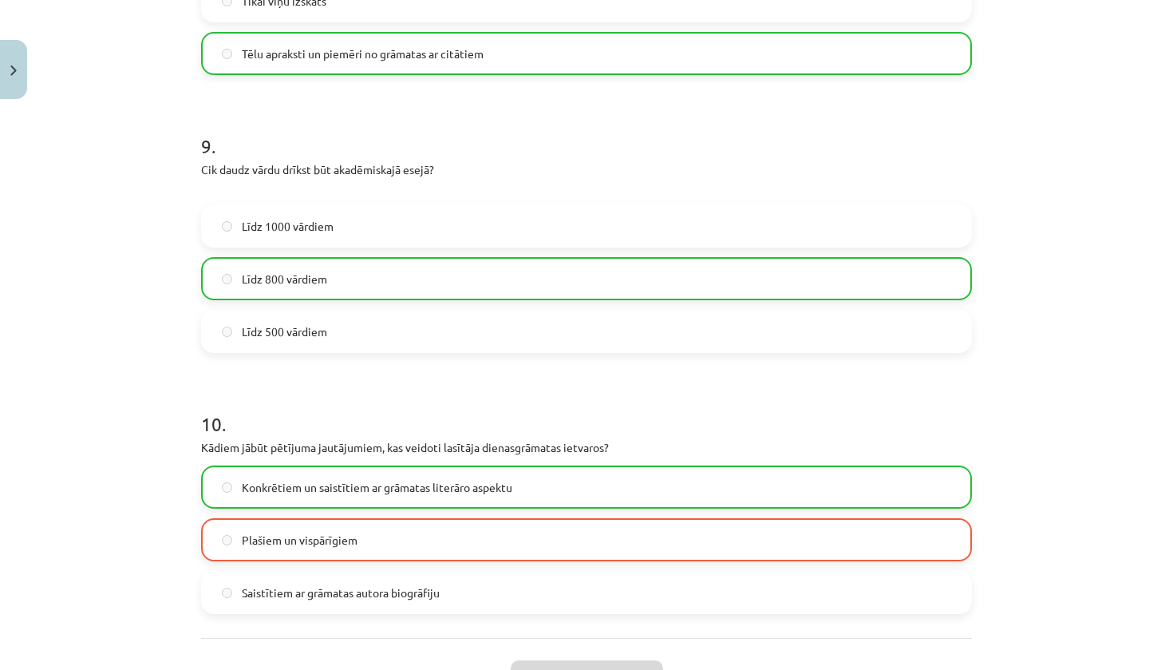
scroll to position [2506, 0]
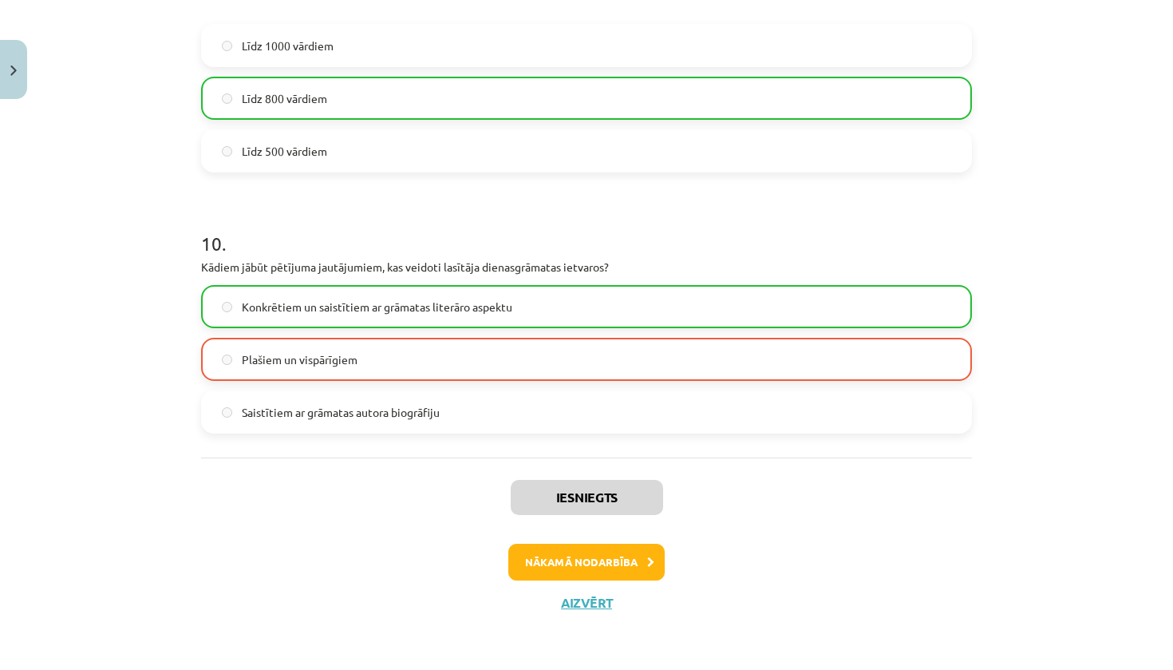
click at [608, 562] on button "Nākamā nodarbība" at bounding box center [586, 562] width 156 height 37
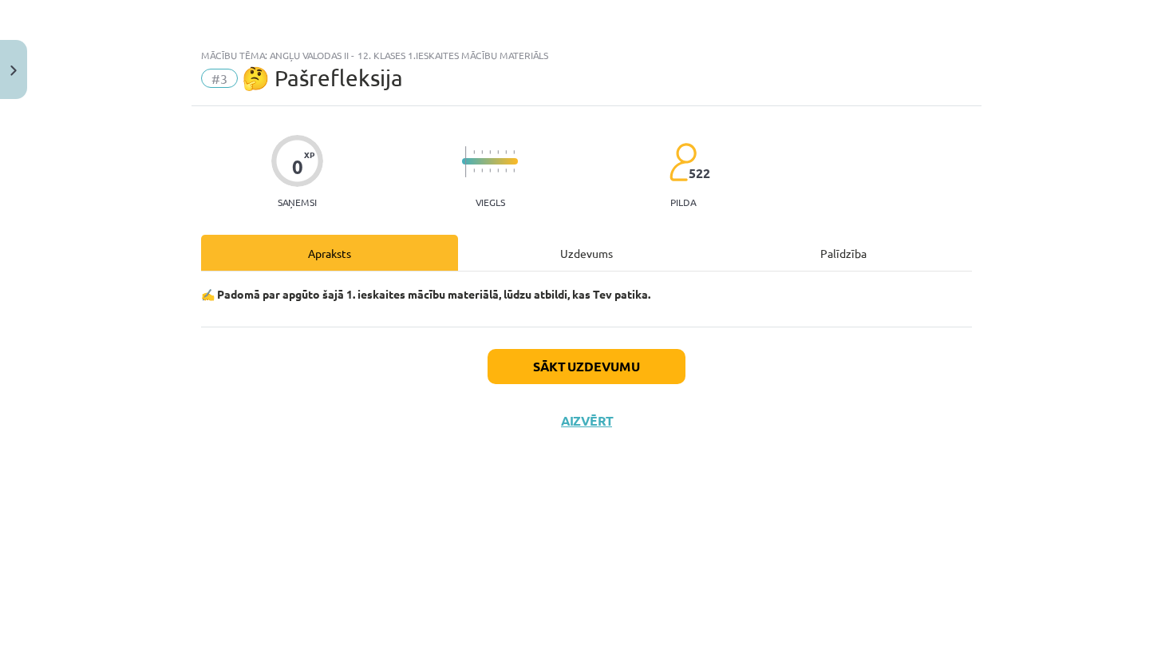
scroll to position [0, 0]
click at [639, 375] on button "Sākt uzdevumu" at bounding box center [587, 366] width 198 height 35
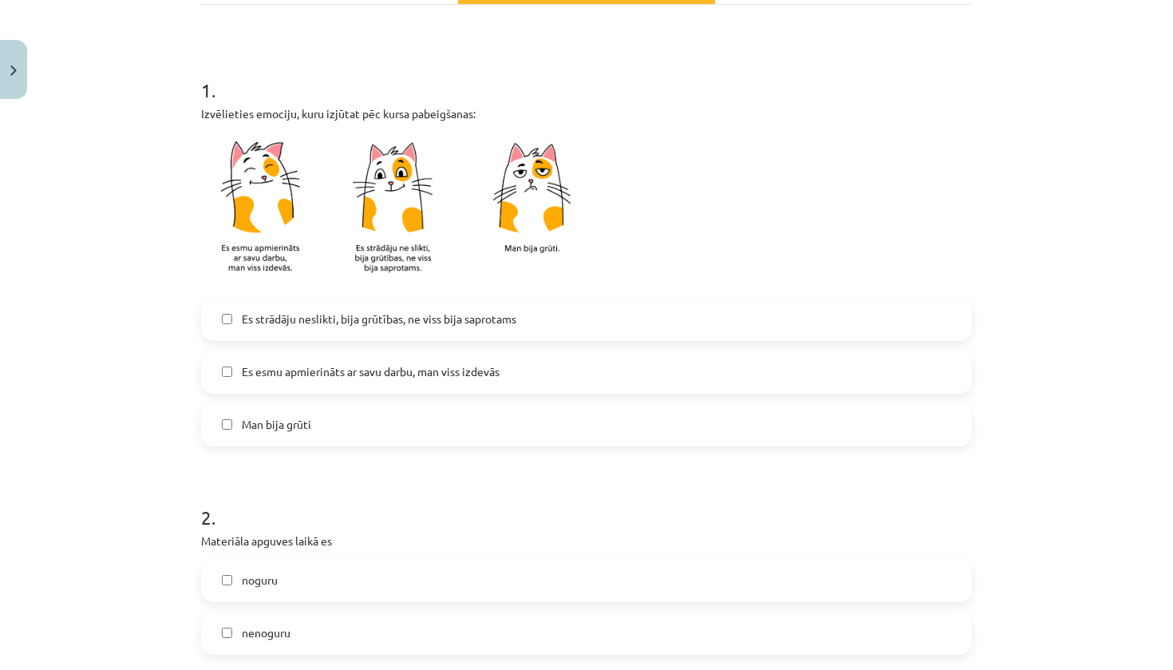
scroll to position [286, 0]
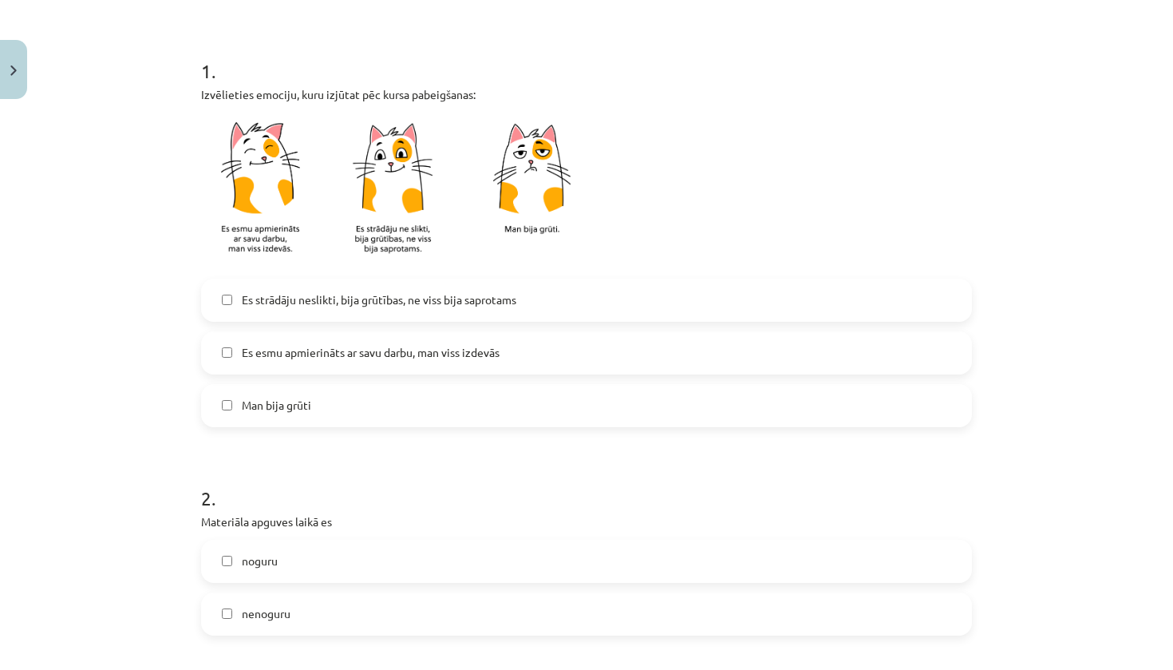
click at [524, 353] on label "Es esmu apmierināts ar savu darbu, man viss izdevās" at bounding box center [587, 353] width 768 height 40
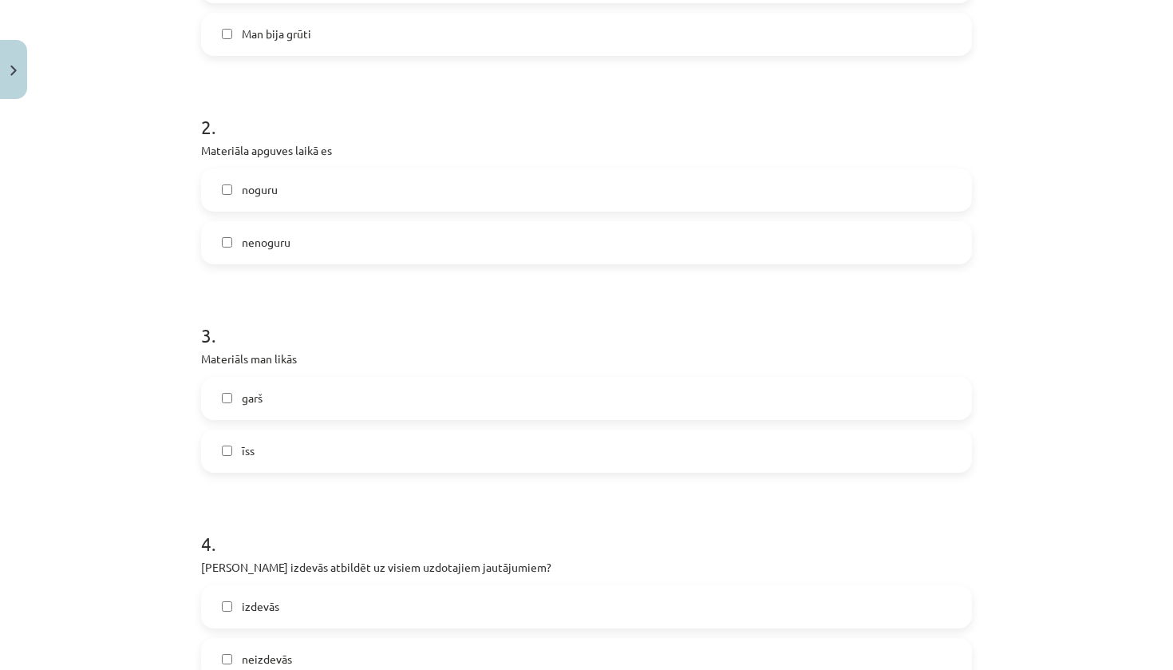
scroll to position [709, 0]
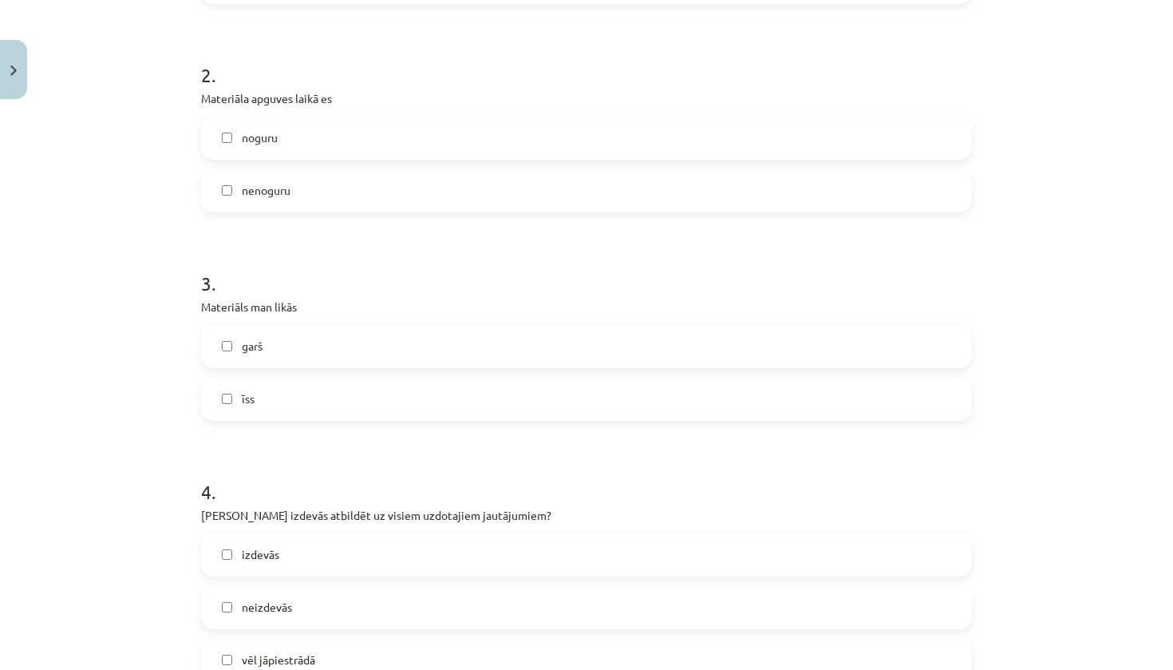
click at [446, 190] on label "nenoguru" at bounding box center [587, 191] width 768 height 40
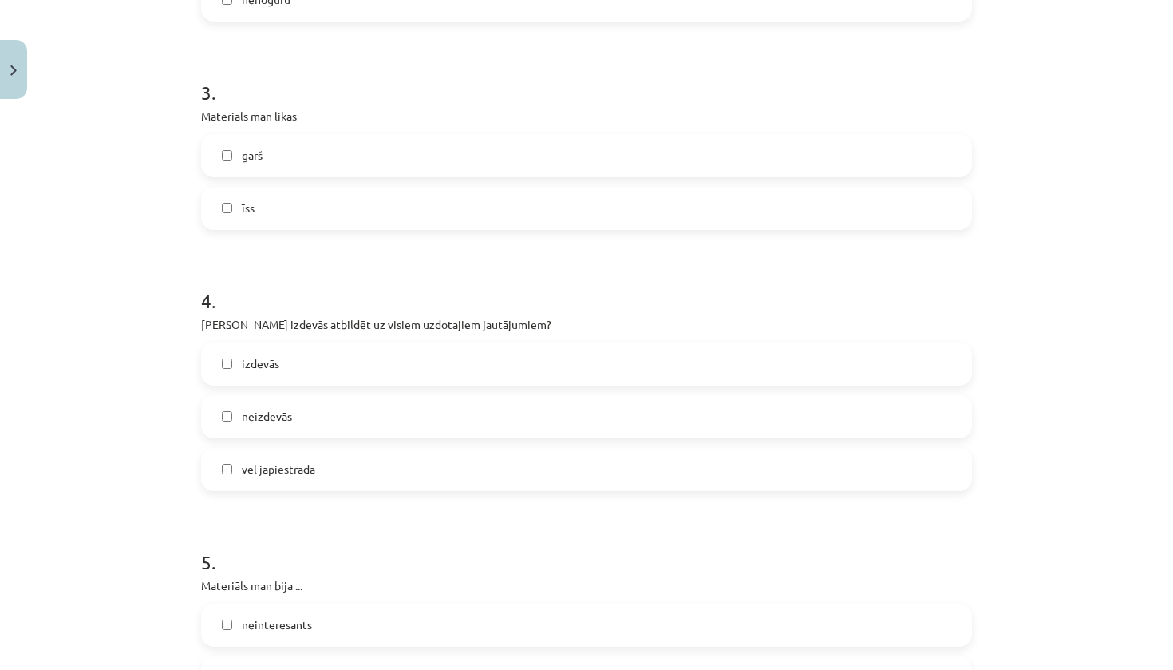
scroll to position [902, 0]
click at [562, 217] on label "īss" at bounding box center [587, 206] width 768 height 40
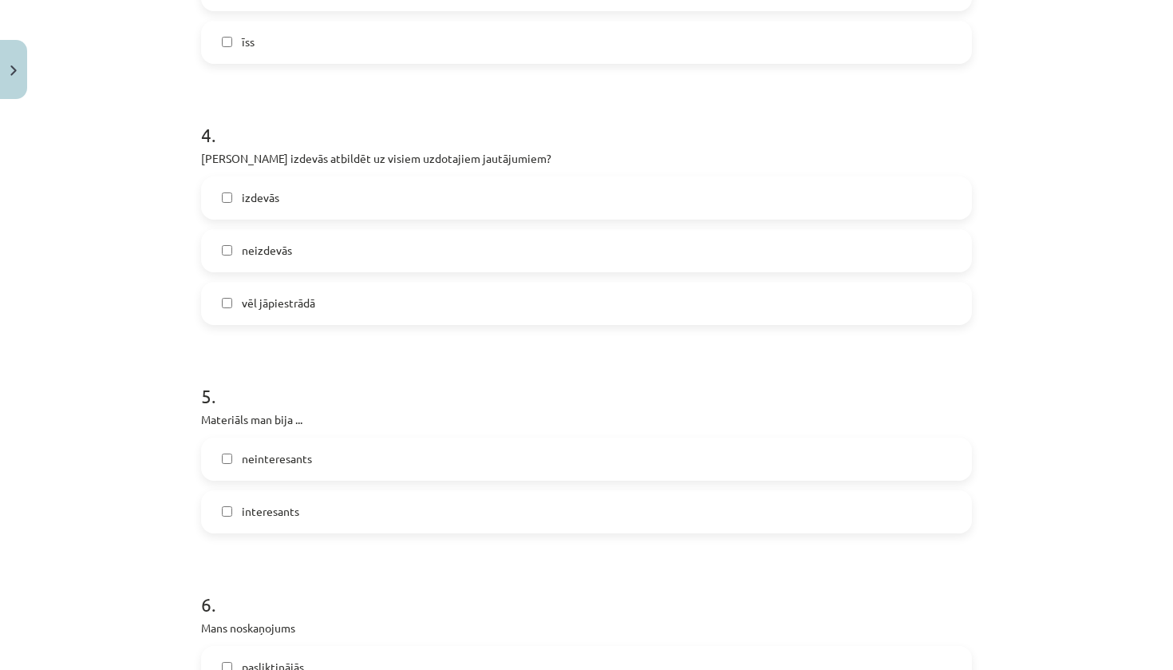
scroll to position [1075, 0]
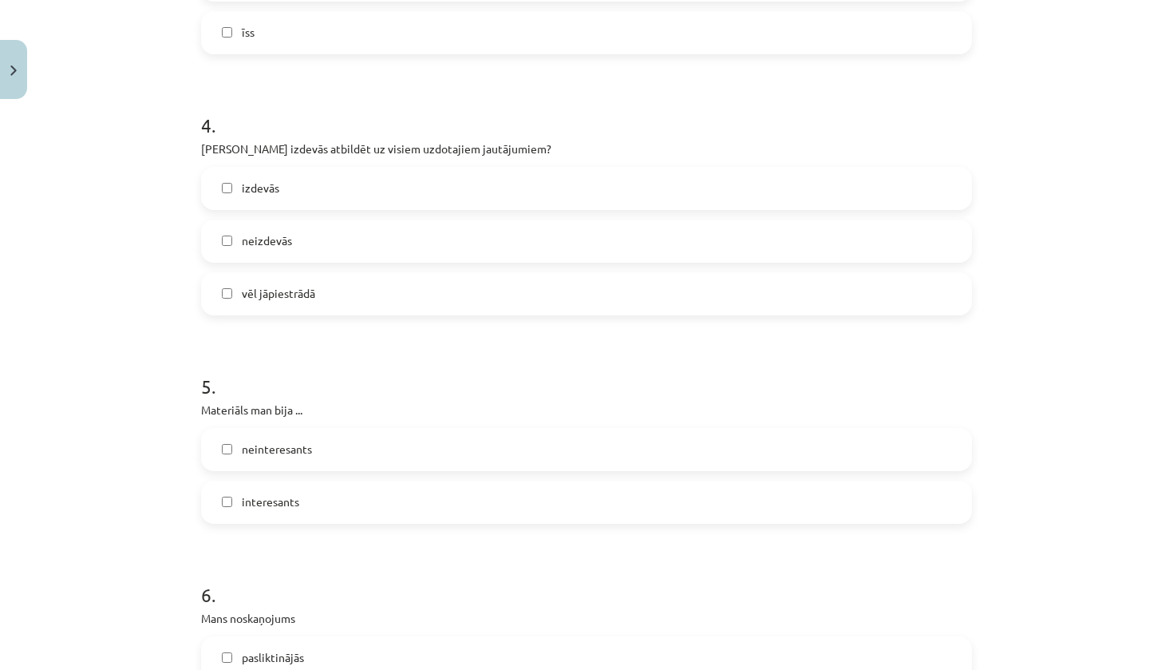
click at [436, 188] on label "izdevās" at bounding box center [587, 188] width 768 height 40
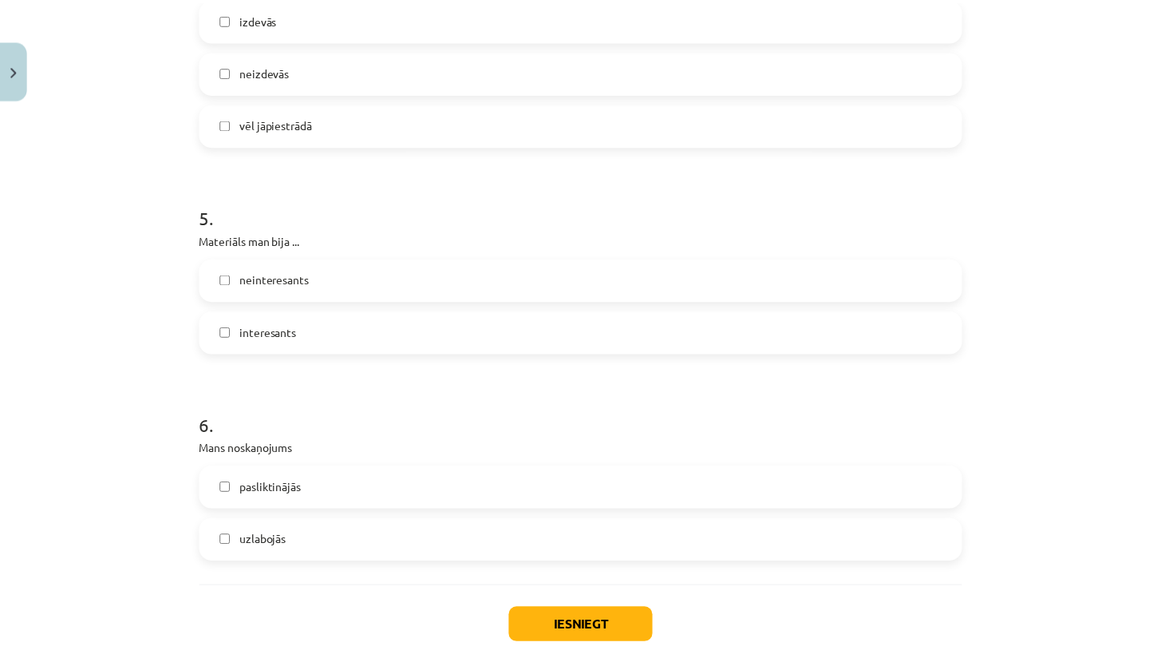
scroll to position [1325, 0]
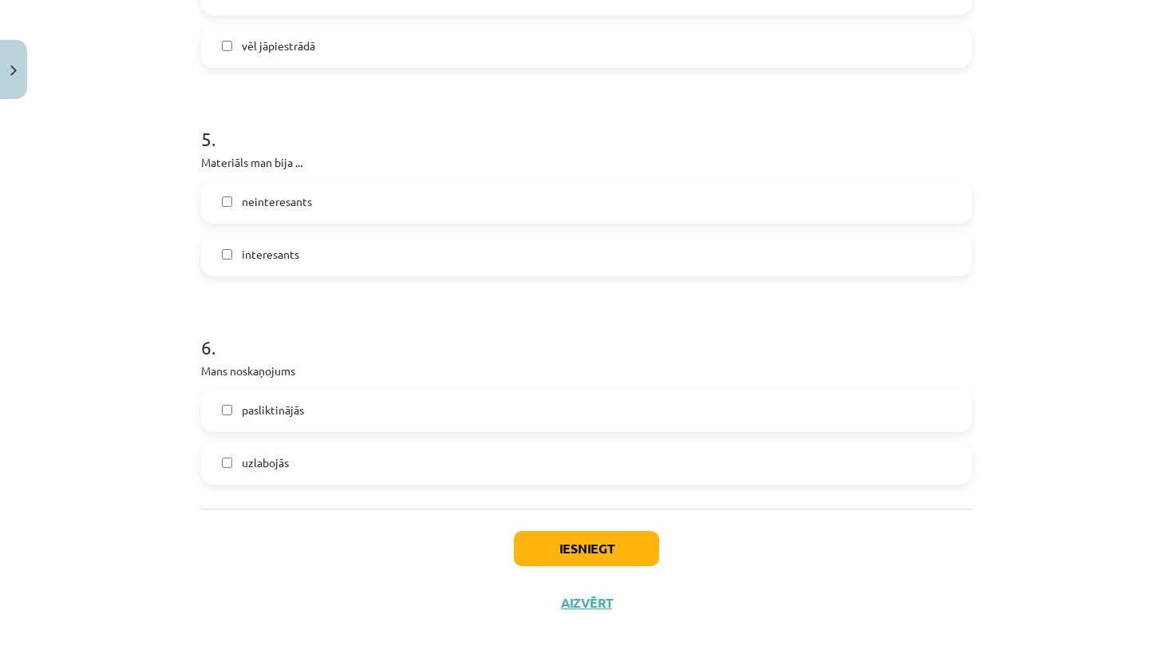
click at [538, 263] on label "interesants" at bounding box center [587, 255] width 768 height 40
click at [414, 459] on label "uzlabojās" at bounding box center [587, 463] width 768 height 40
click at [533, 546] on button "Iesniegt" at bounding box center [586, 548] width 145 height 35
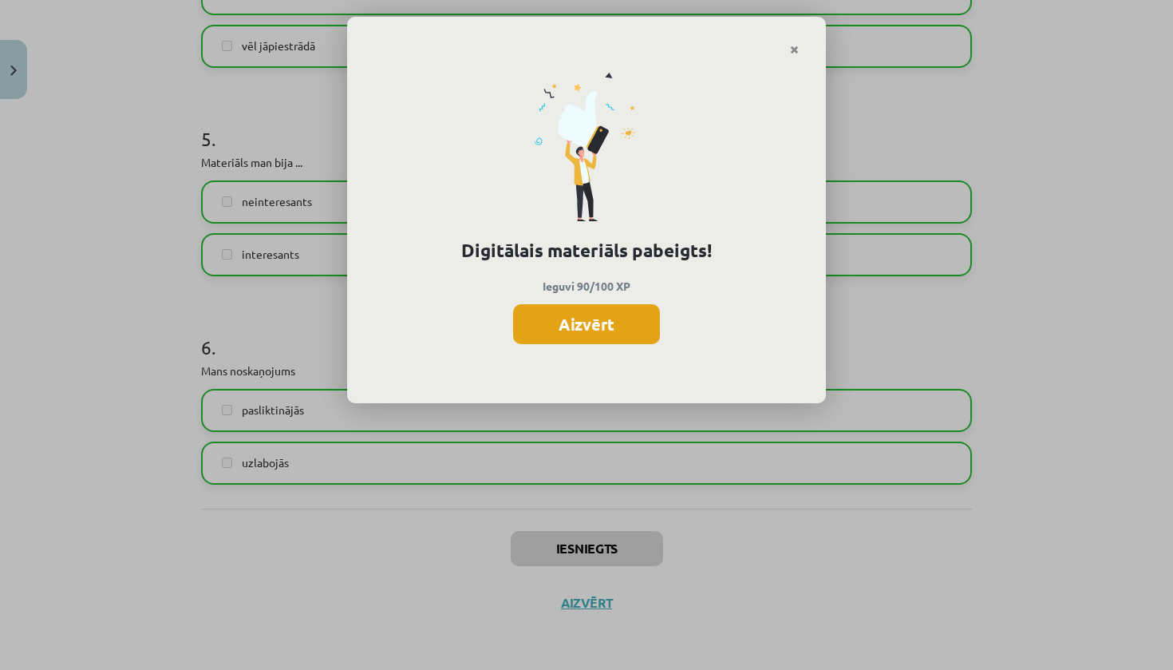
click at [575, 329] on button "Aizvērt" at bounding box center [586, 324] width 147 height 40
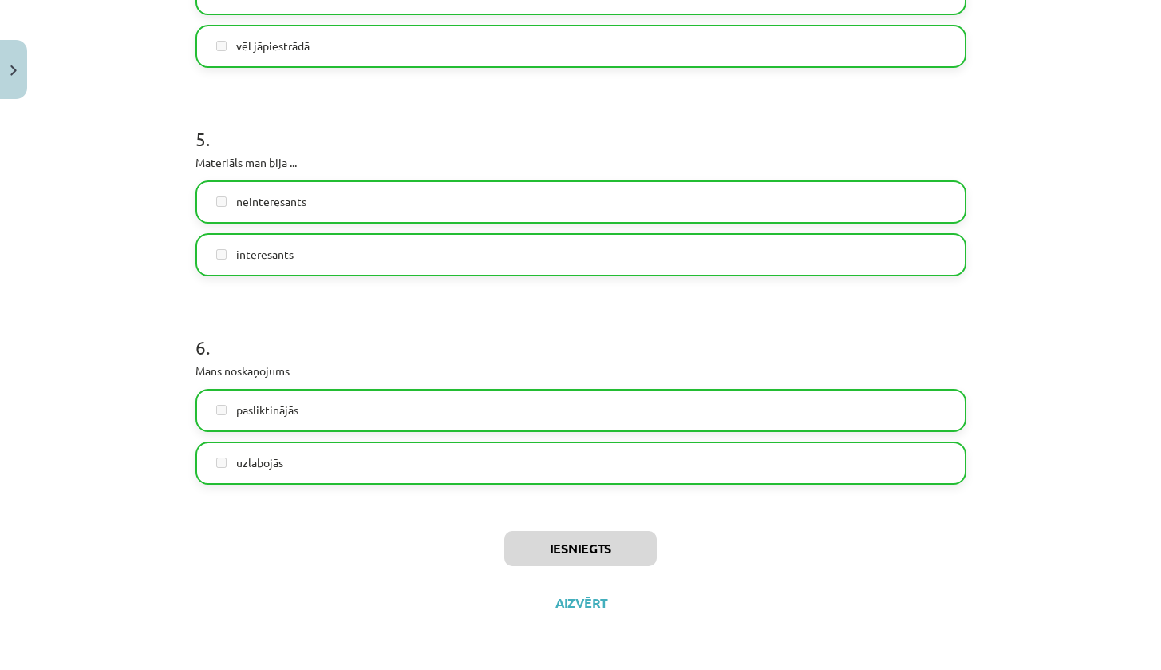
click at [582, 605] on button "Aizvērt" at bounding box center [581, 603] width 61 height 16
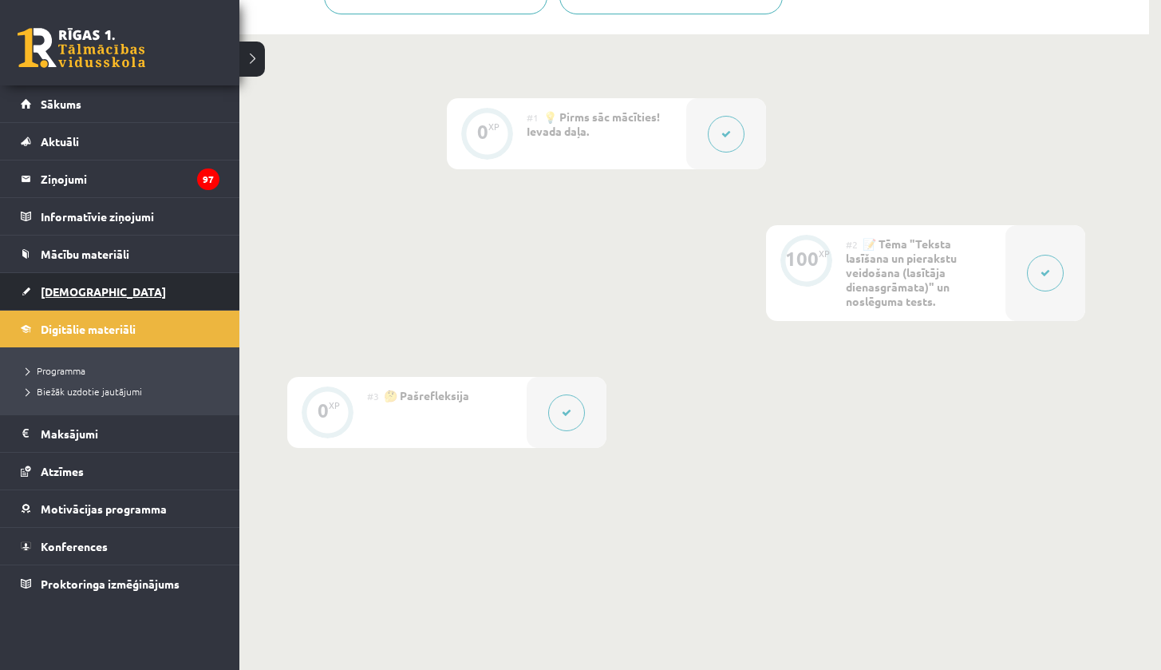
click at [77, 296] on span "[DEMOGRAPHIC_DATA]" at bounding box center [103, 291] width 125 height 14
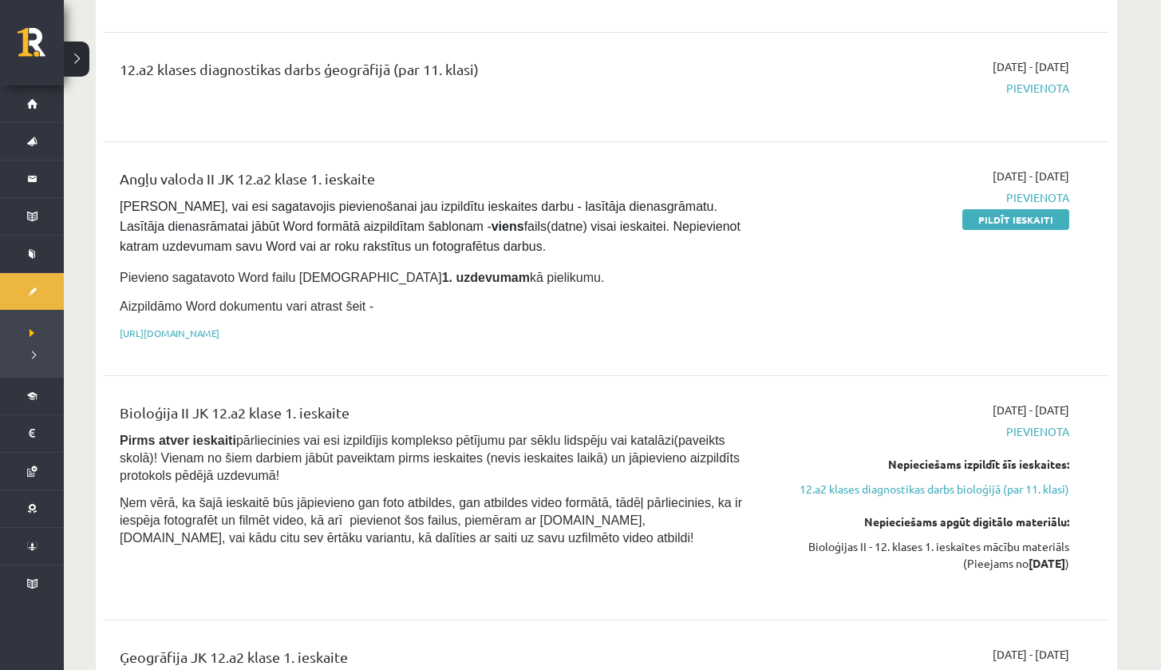
scroll to position [984, 0]
